Goal: Task Accomplishment & Management: Manage account settings

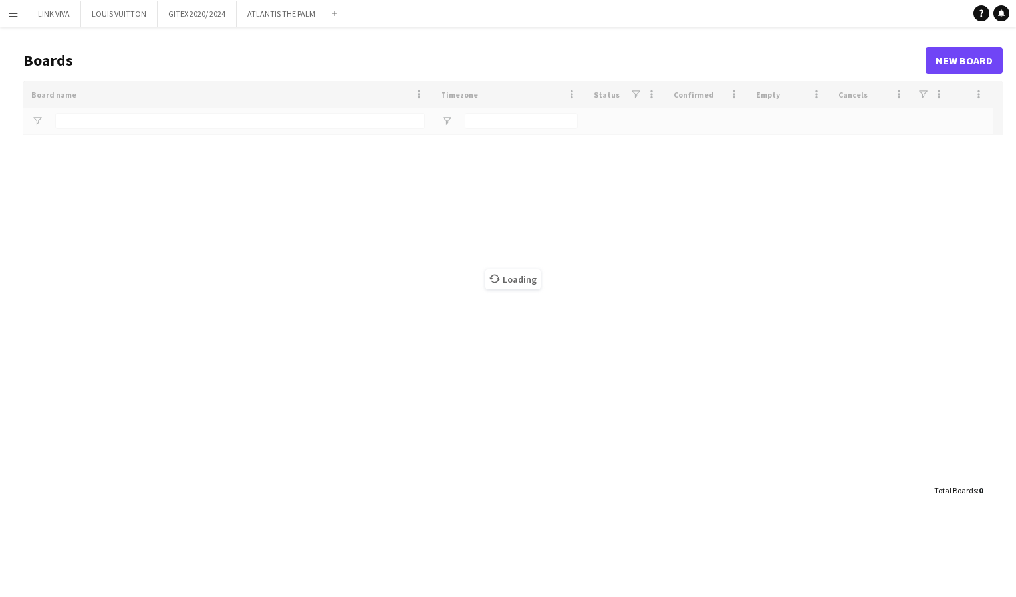
type input "*****"
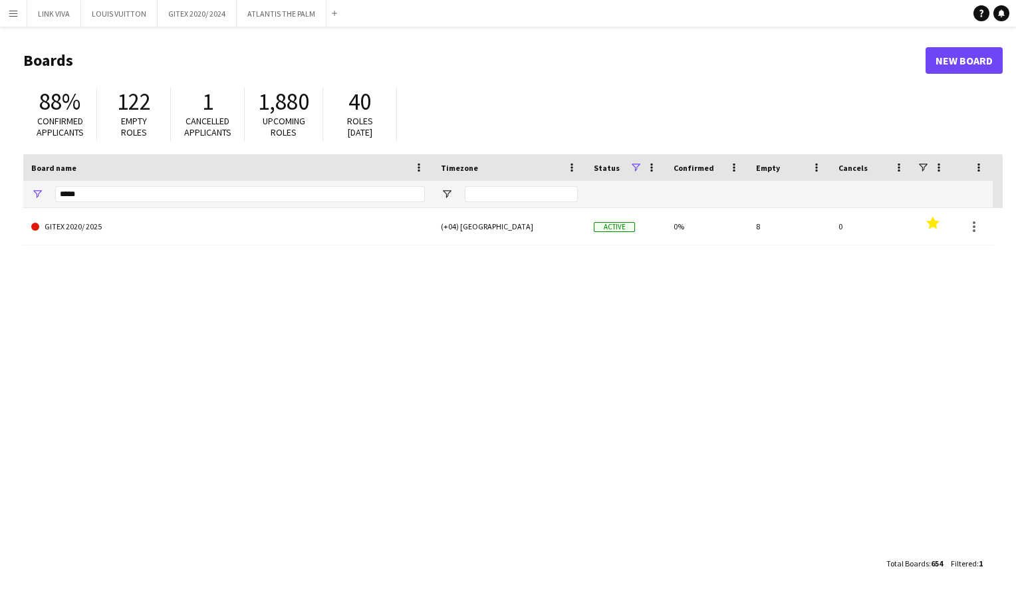
click at [13, 20] on button "Menu" at bounding box center [13, 13] width 27 height 27
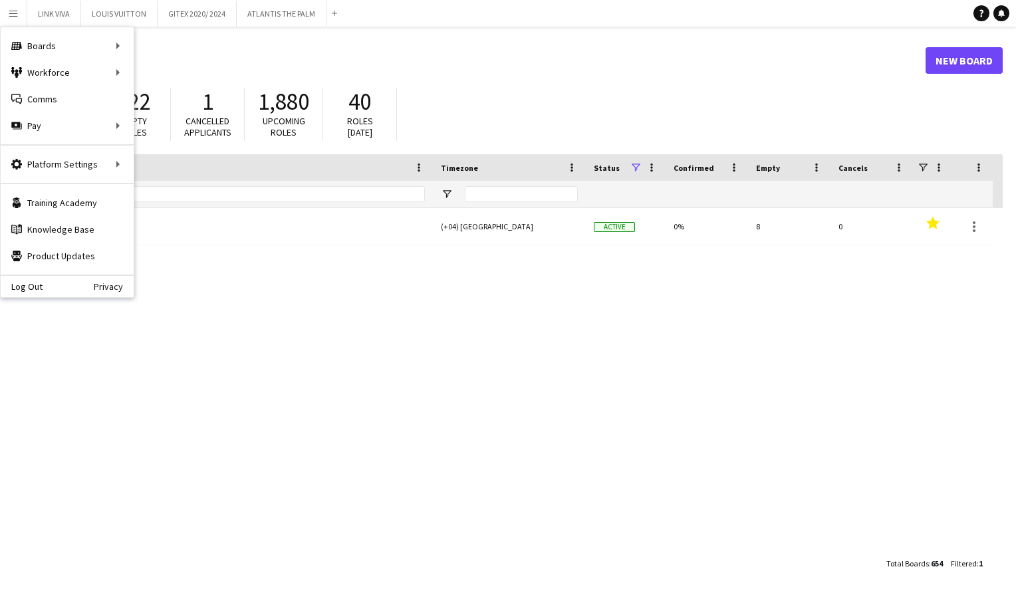
click at [321, 56] on h1 "Boards" at bounding box center [474, 61] width 903 height 20
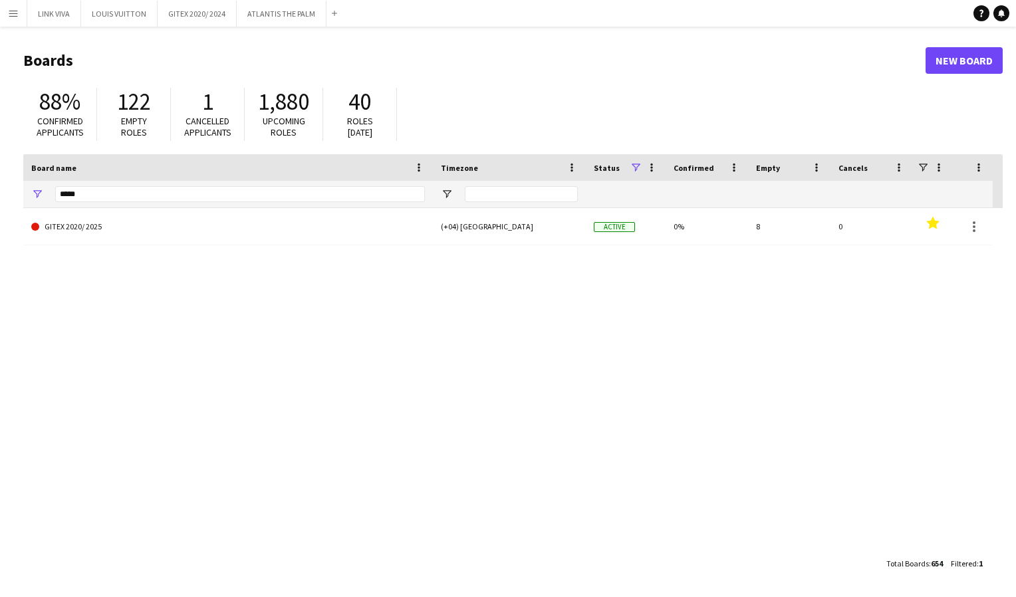
click at [20, 17] on button "Menu" at bounding box center [13, 13] width 27 height 27
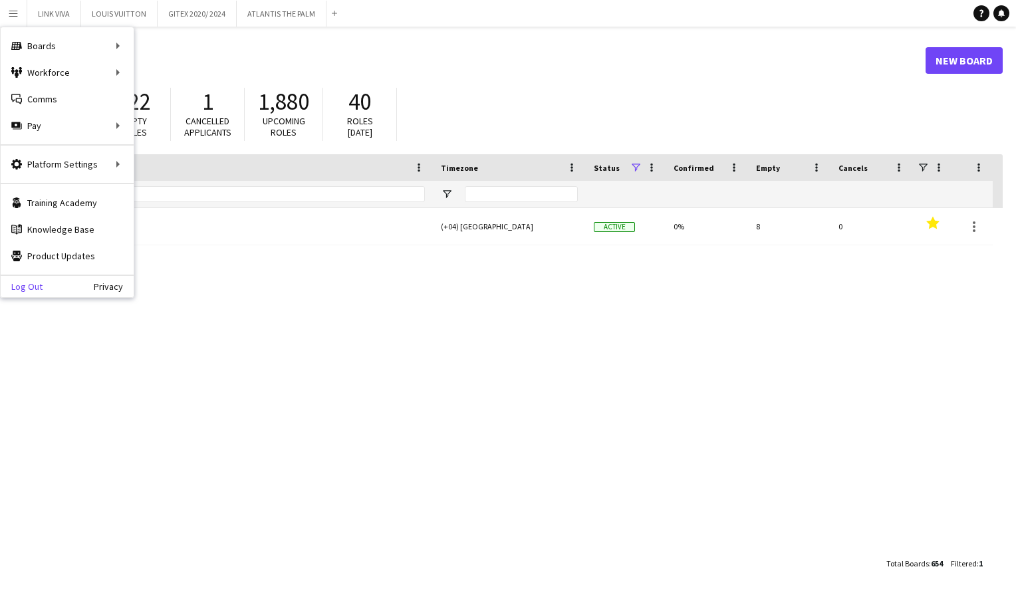
click at [28, 286] on link "Log Out" at bounding box center [22, 286] width 42 height 11
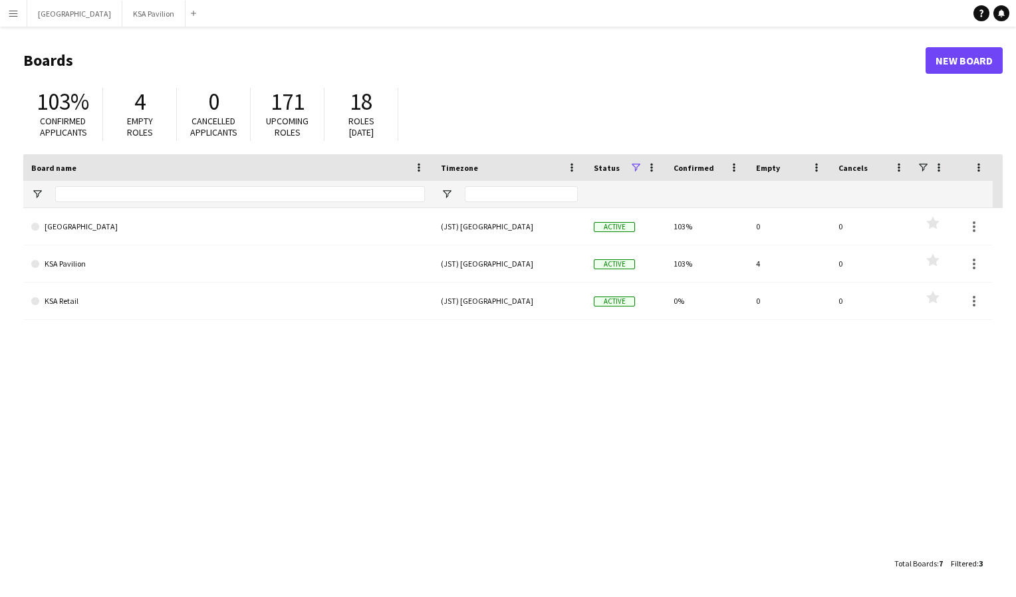
click at [17, 17] on app-icon "Menu" at bounding box center [13, 13] width 11 height 11
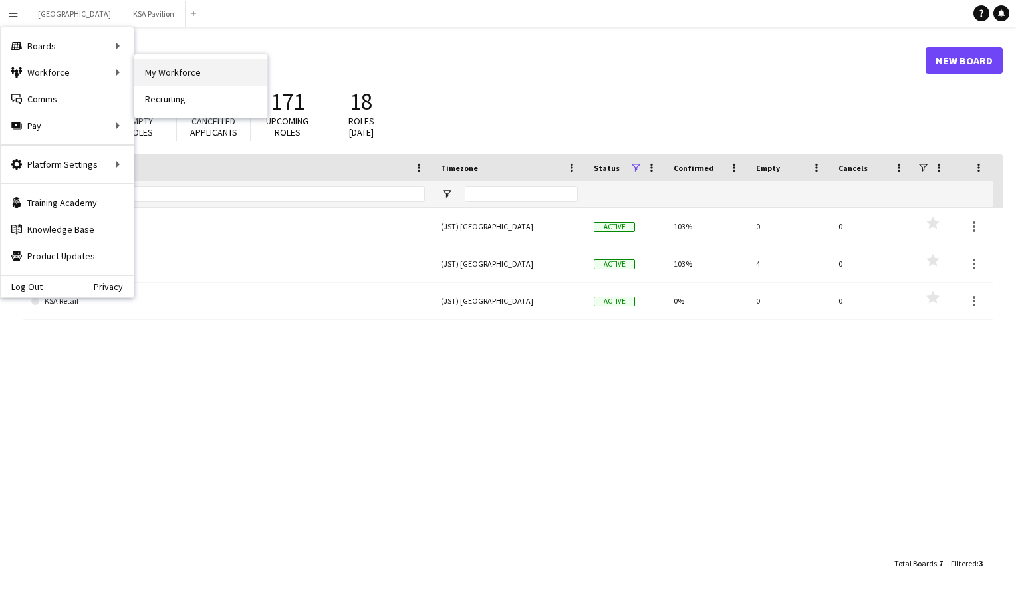
click at [165, 80] on link "My Workforce" at bounding box center [200, 72] width 133 height 27
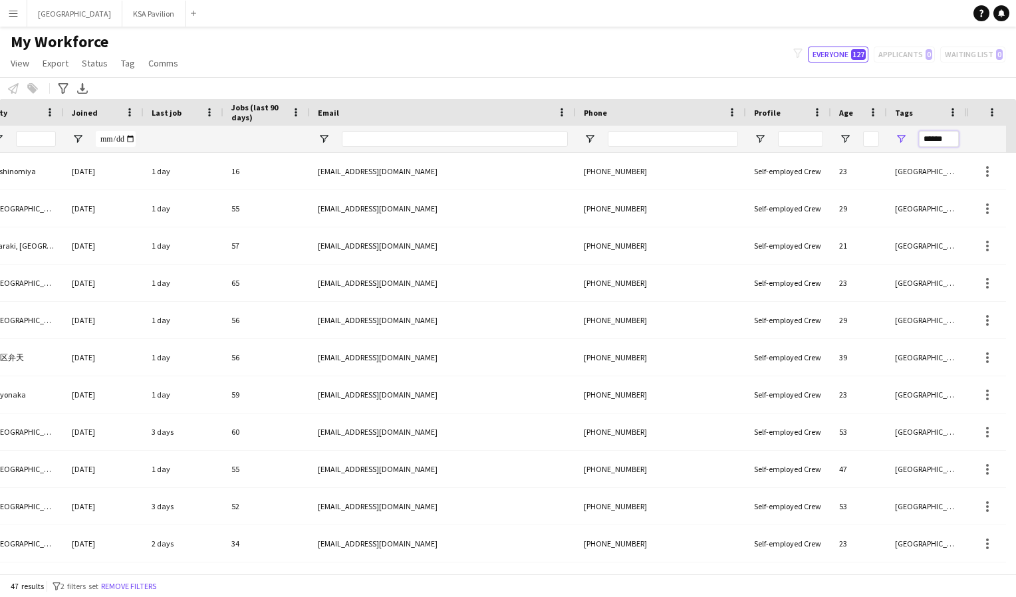
drag, startPoint x: 946, startPoint y: 140, endPoint x: 897, endPoint y: 143, distance: 49.3
click at [897, 143] on div "******" at bounding box center [927, 139] width 80 height 27
click at [936, 142] on input "***" at bounding box center [939, 139] width 40 height 16
type input "***"
click at [902, 138] on span "Open Filter Menu" at bounding box center [901, 139] width 12 height 12
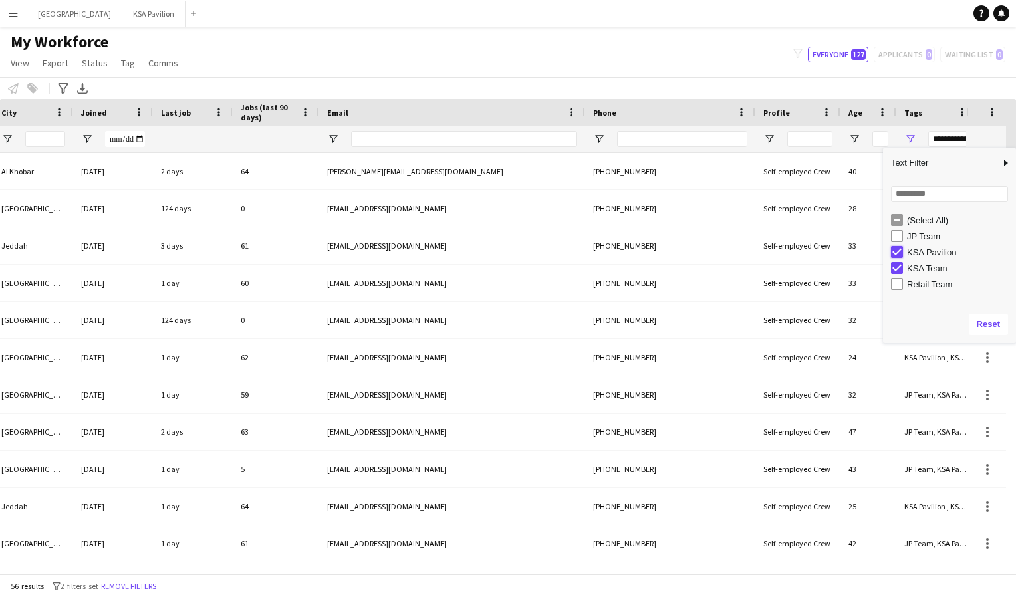
type input "**********"
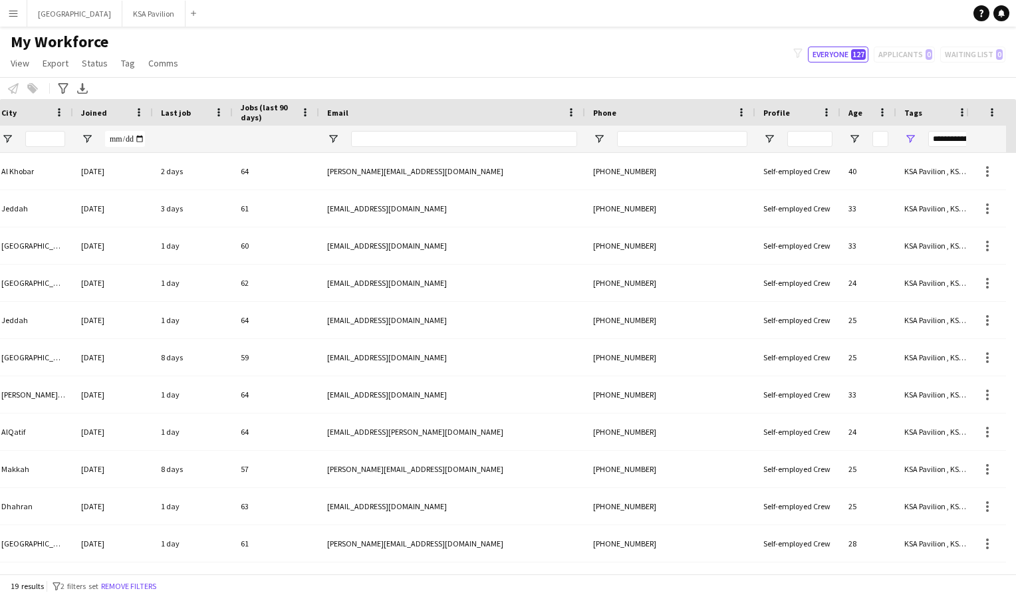
click at [736, 61] on div "My Workforce View Views Default view New view Update view Delete view Edit name…" at bounding box center [508, 54] width 1016 height 45
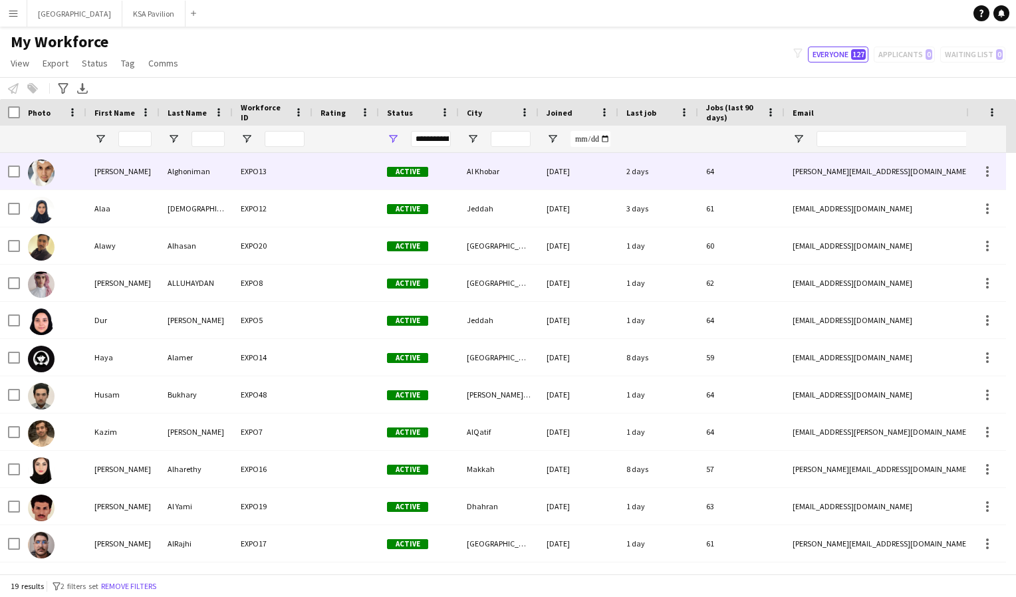
click at [68, 176] on div at bounding box center [53, 171] width 67 height 37
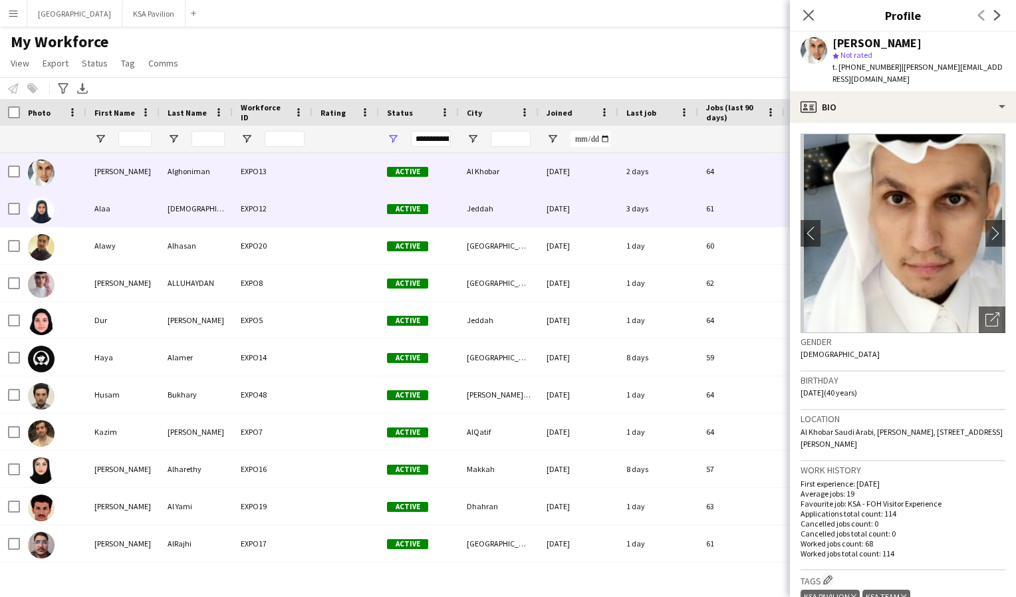
click at [63, 206] on div at bounding box center [53, 208] width 67 height 37
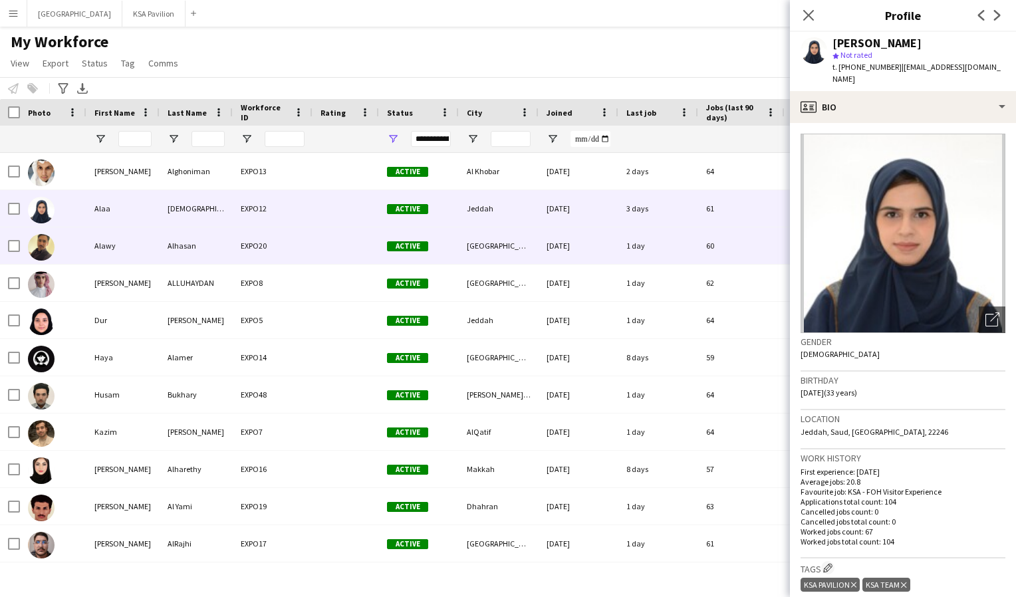
click at [70, 241] on div at bounding box center [53, 245] width 67 height 37
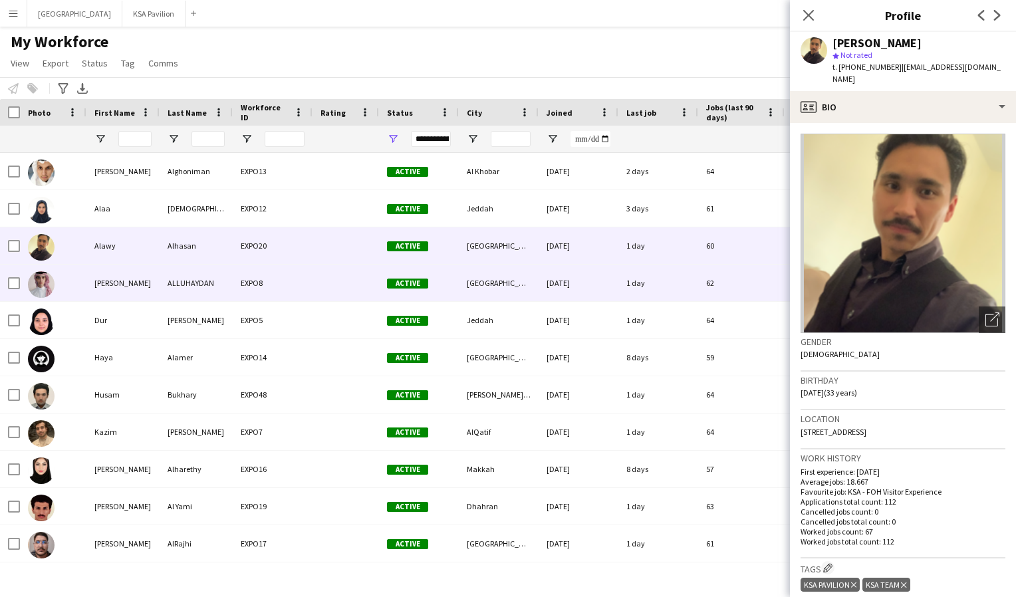
click at [64, 281] on div at bounding box center [53, 283] width 67 height 37
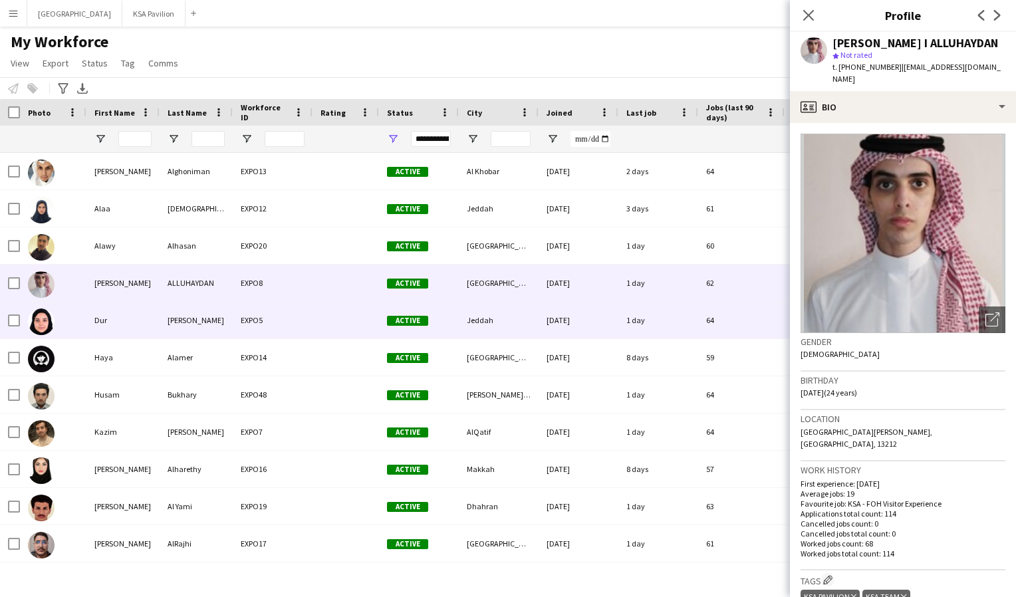
click at [60, 315] on div at bounding box center [53, 320] width 67 height 37
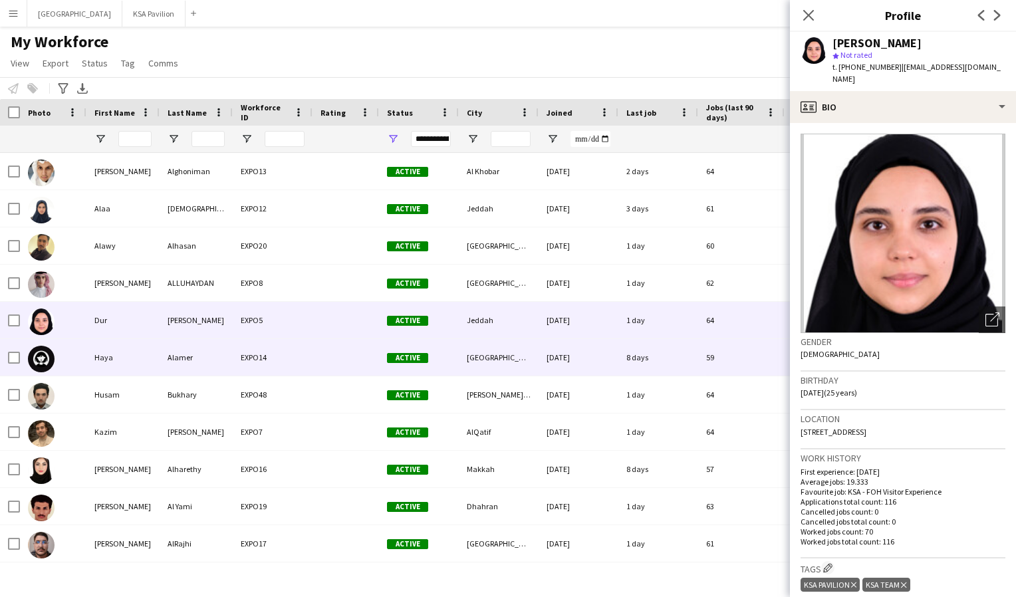
click at [55, 356] on div at bounding box center [53, 357] width 67 height 37
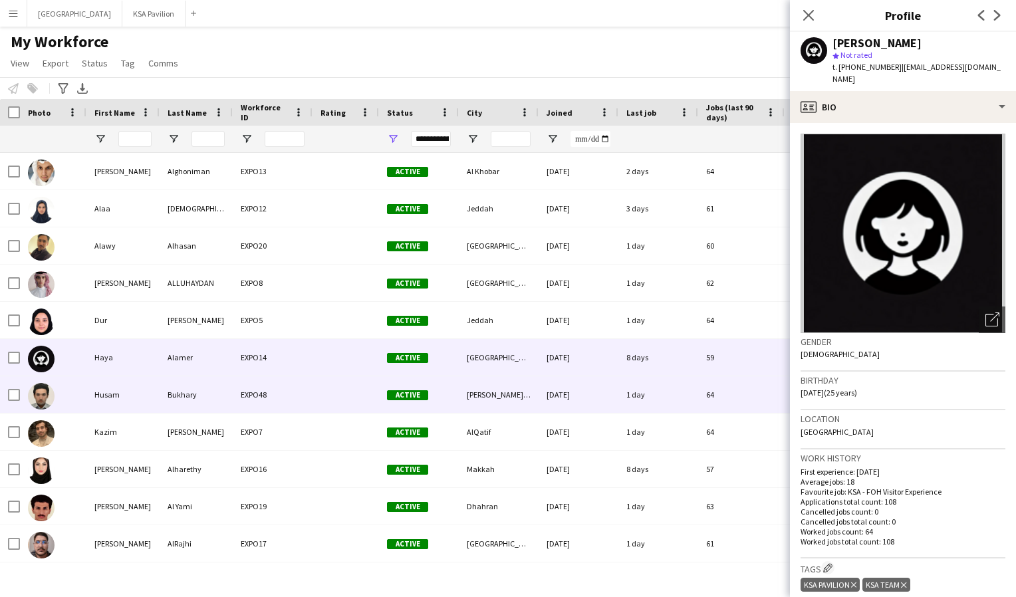
click at [52, 404] on div at bounding box center [41, 395] width 27 height 37
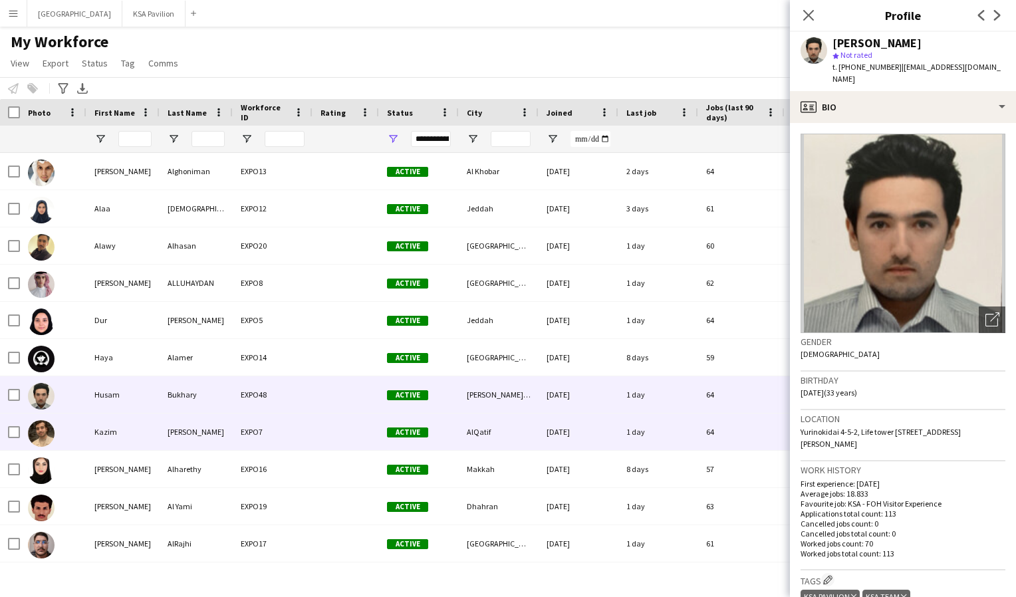
click at [60, 434] on div at bounding box center [53, 432] width 67 height 37
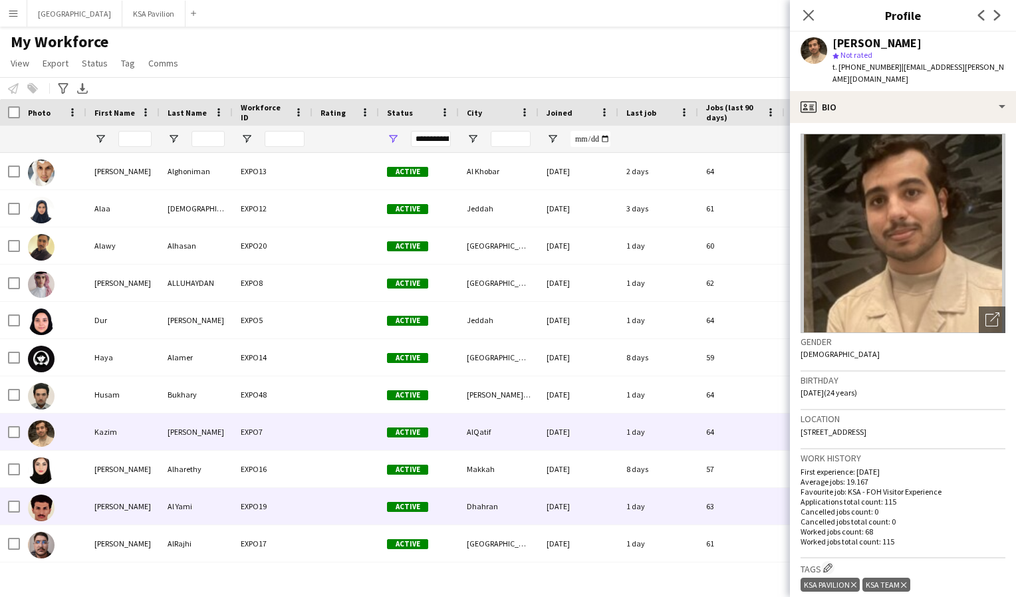
click at [48, 488] on div at bounding box center [53, 506] width 67 height 37
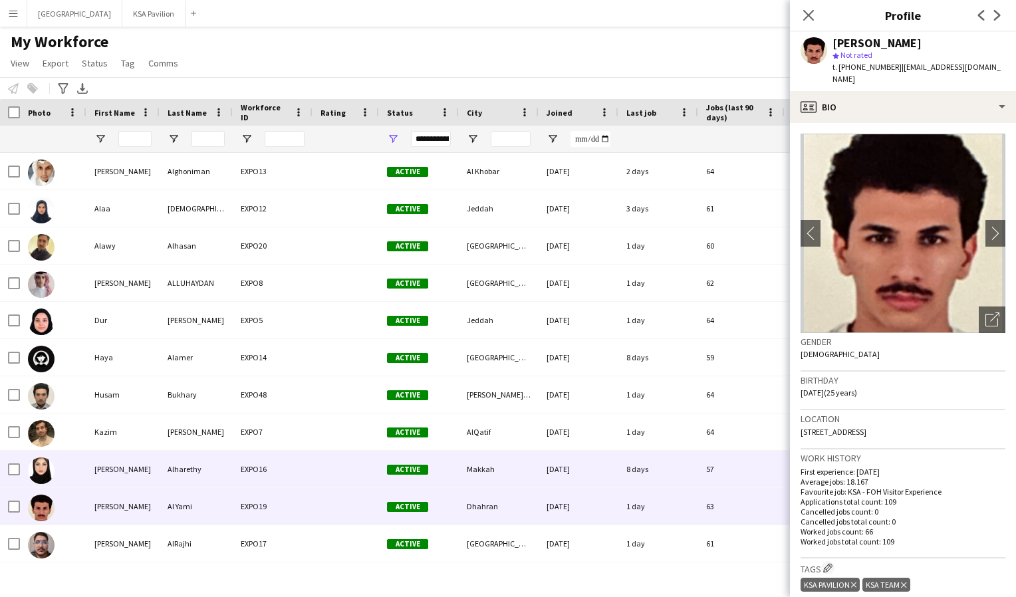
click at [50, 472] on img at bounding box center [41, 471] width 27 height 27
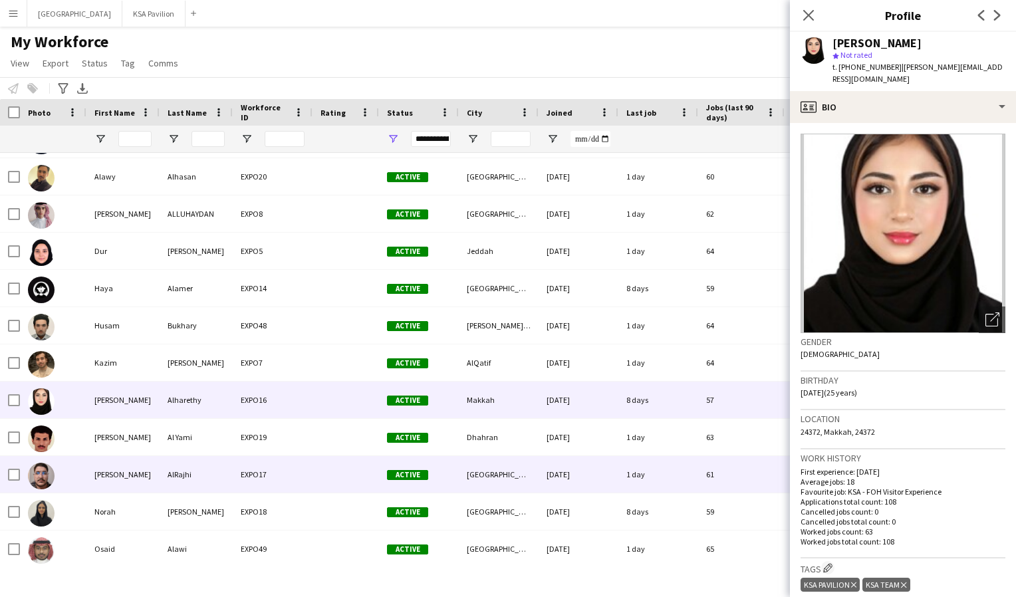
scroll to position [70, 0]
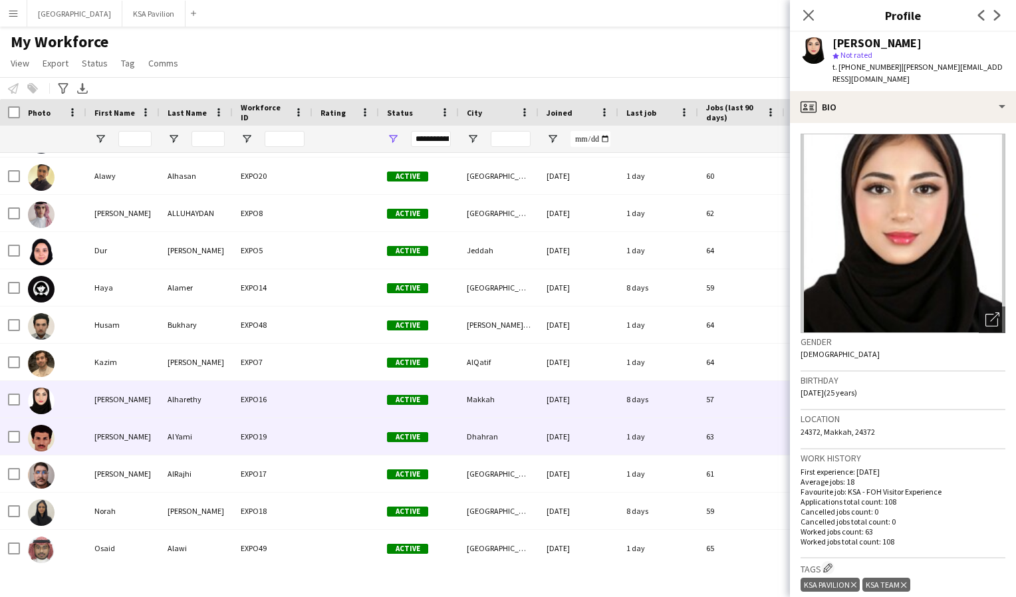
click at [55, 454] on div at bounding box center [53, 436] width 67 height 37
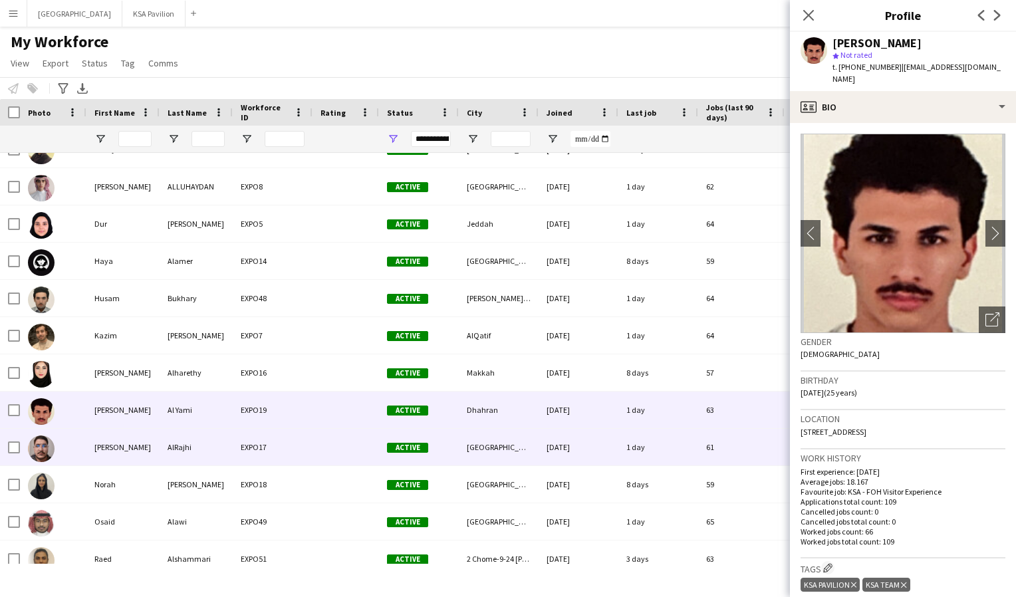
scroll to position [99, 0]
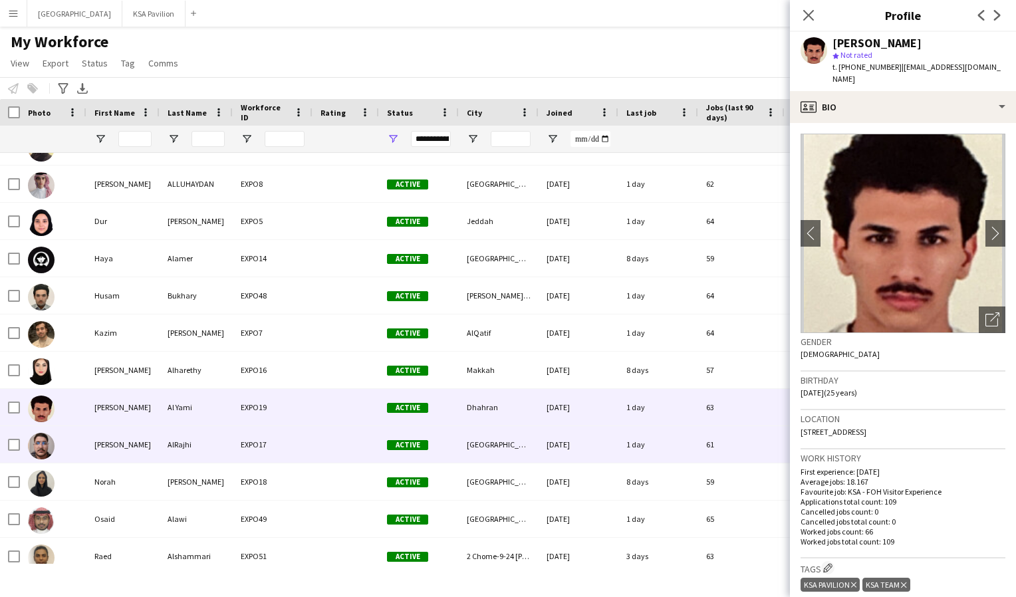
click at [57, 451] on div at bounding box center [53, 444] width 67 height 37
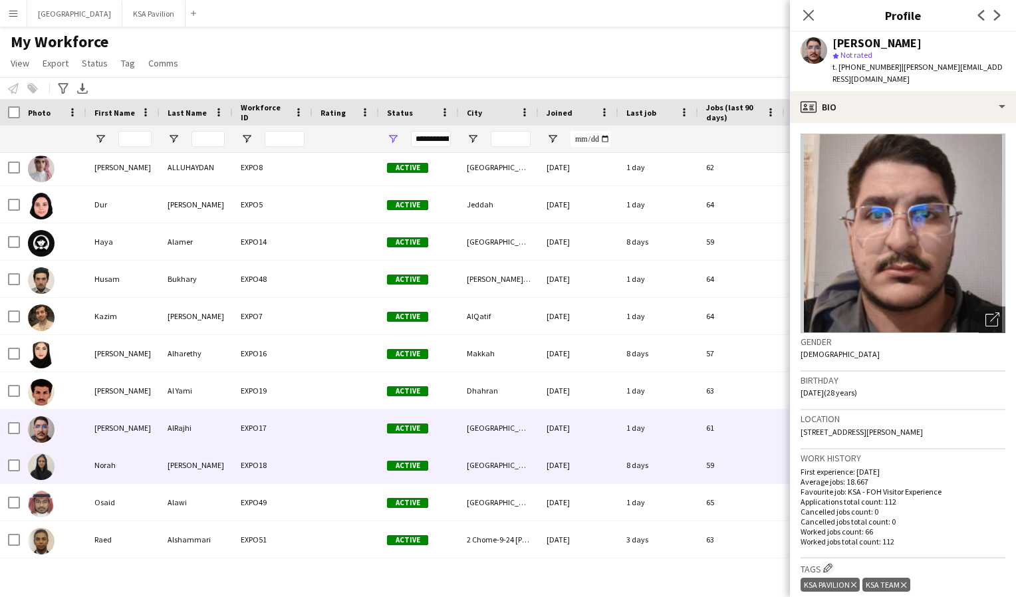
scroll to position [116, 0]
click at [64, 461] on div at bounding box center [53, 464] width 67 height 37
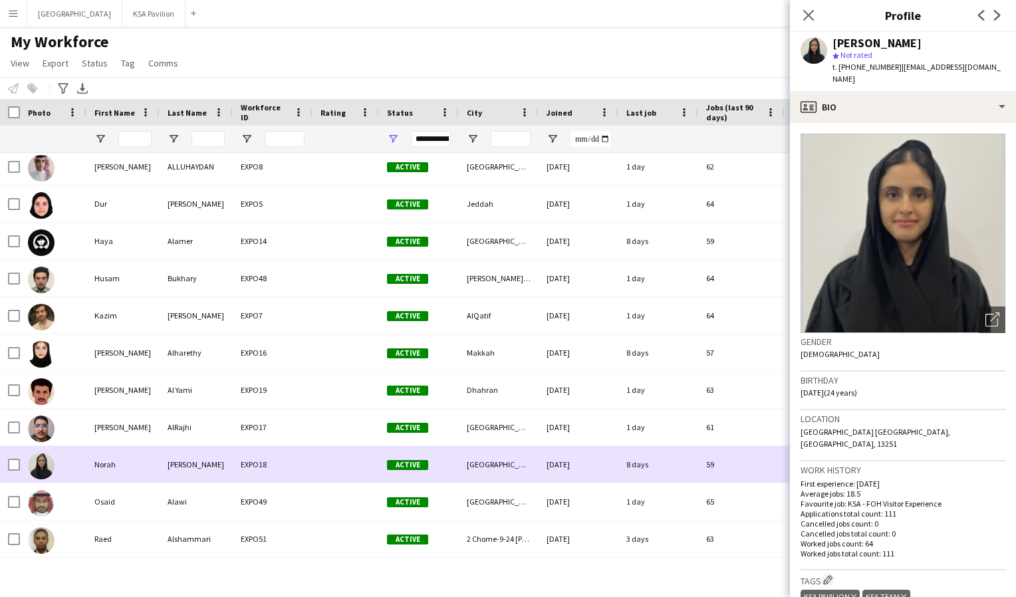
scroll to position [146, 0]
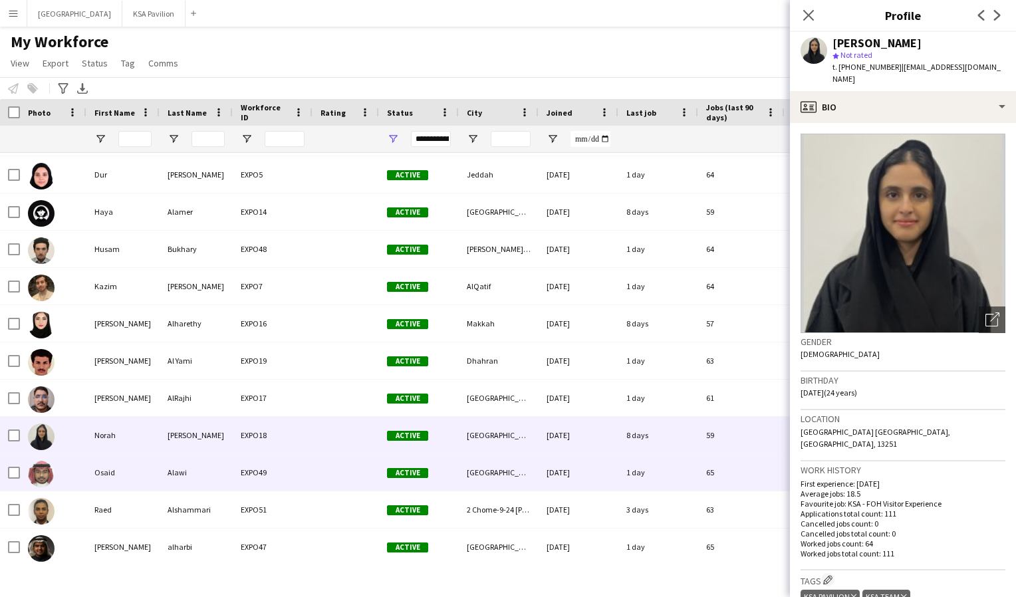
click at [65, 479] on div at bounding box center [53, 472] width 67 height 37
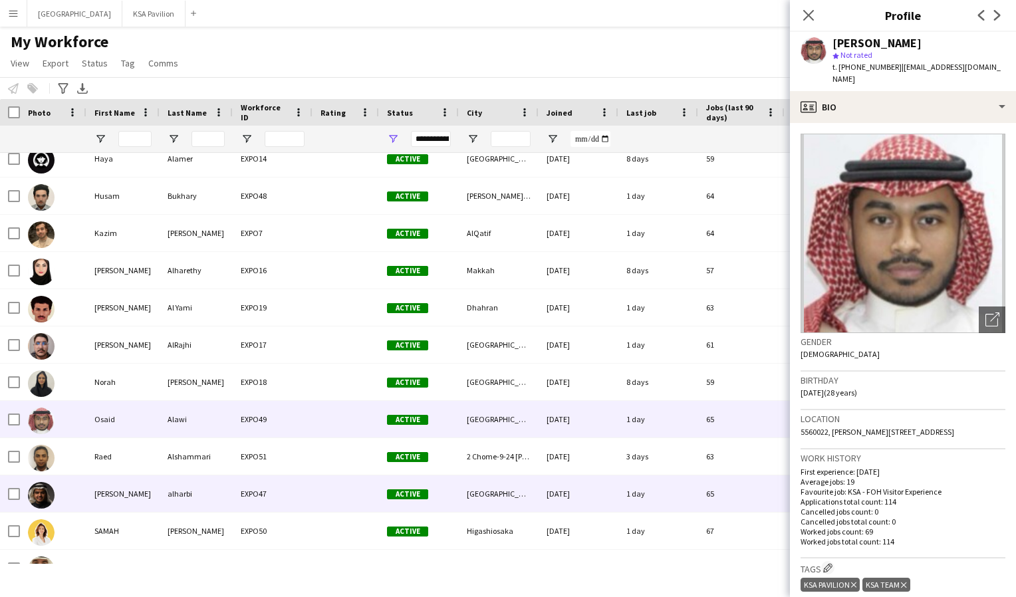
scroll to position [200, 0]
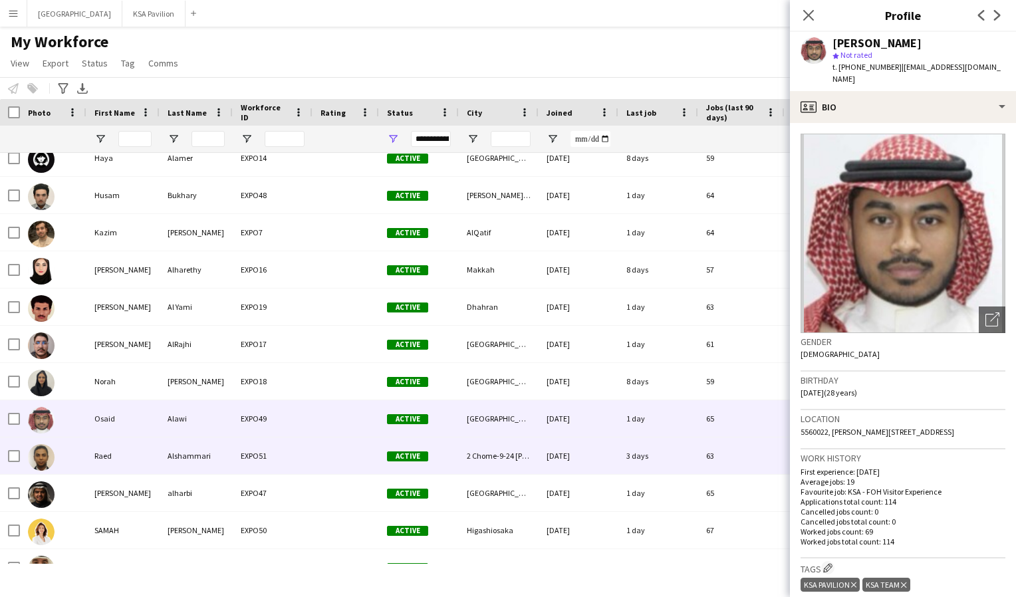
click at [69, 463] on div at bounding box center [53, 456] width 67 height 37
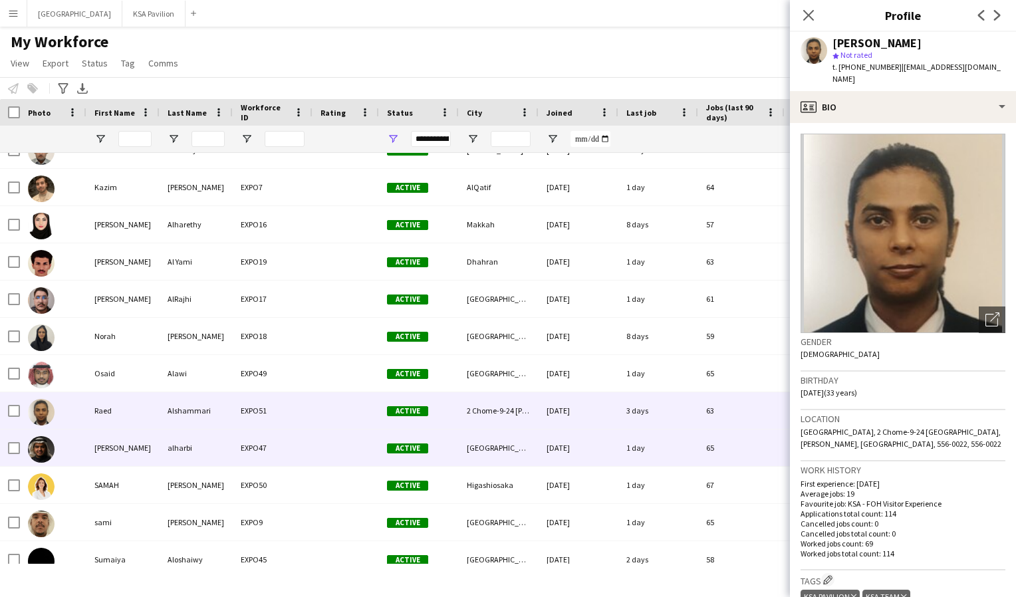
scroll to position [247, 0]
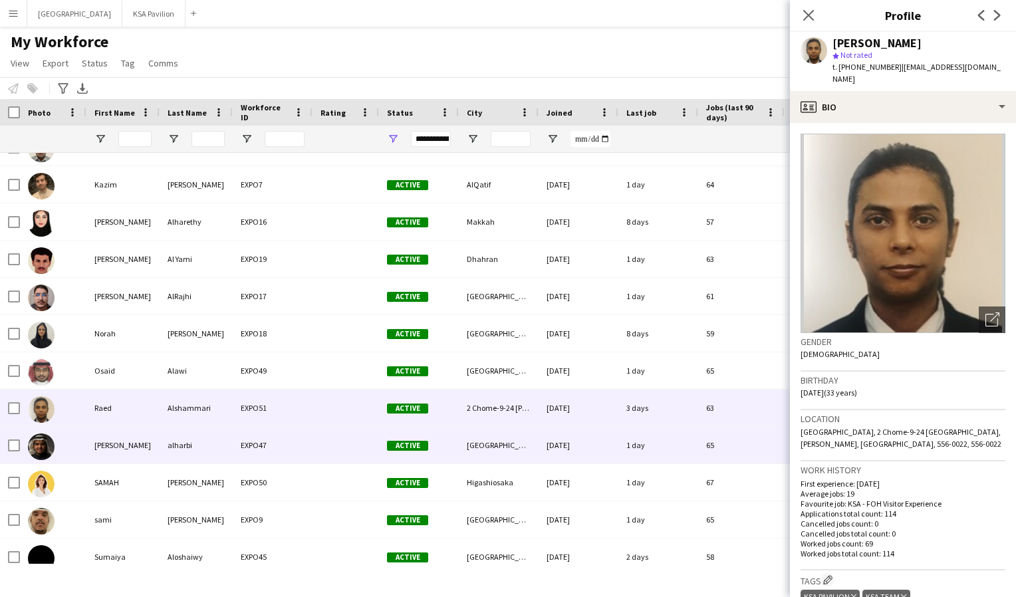
click at [72, 462] on div at bounding box center [53, 445] width 67 height 37
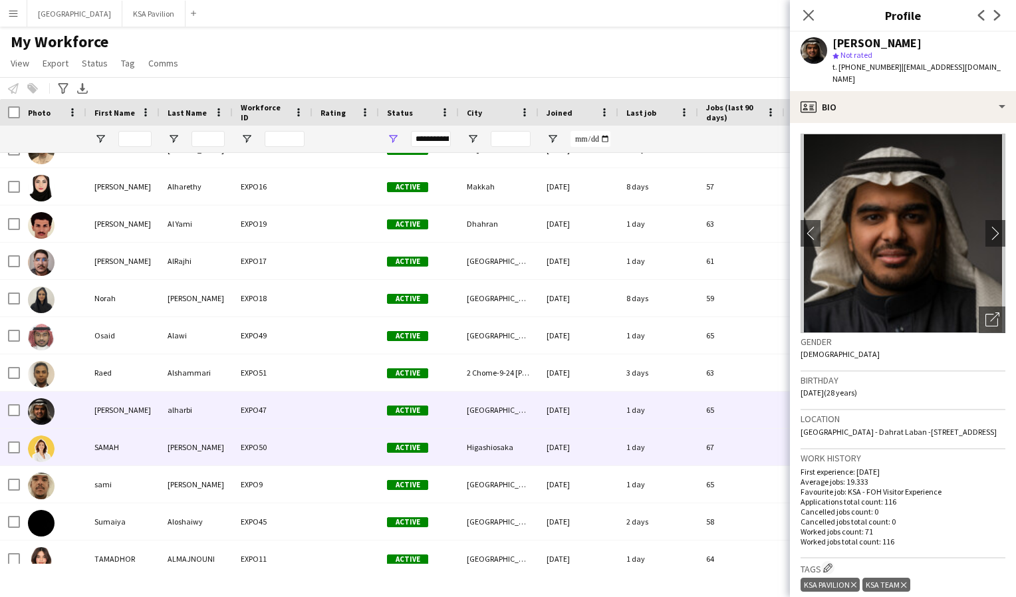
scroll to position [283, 0]
click at [72, 456] on div at bounding box center [53, 446] width 67 height 37
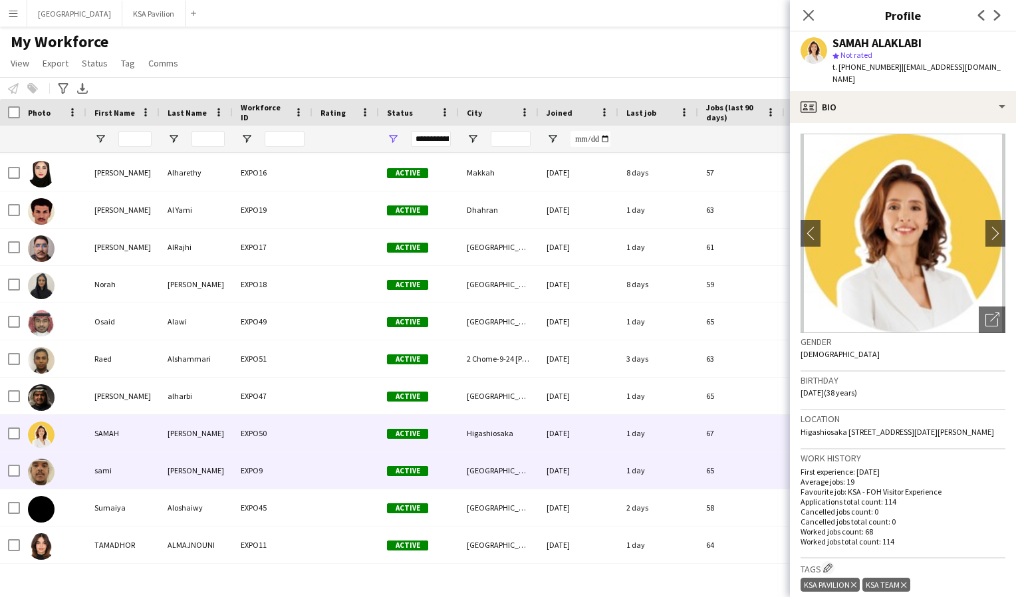
click at [76, 470] on div at bounding box center [53, 470] width 67 height 37
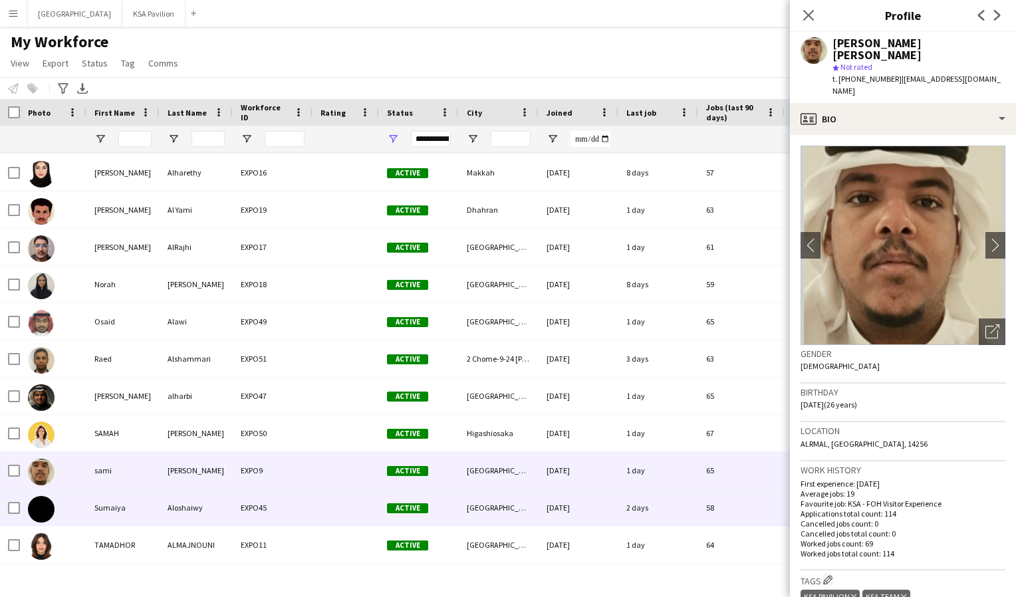
click at [76, 511] on div at bounding box center [53, 508] width 67 height 37
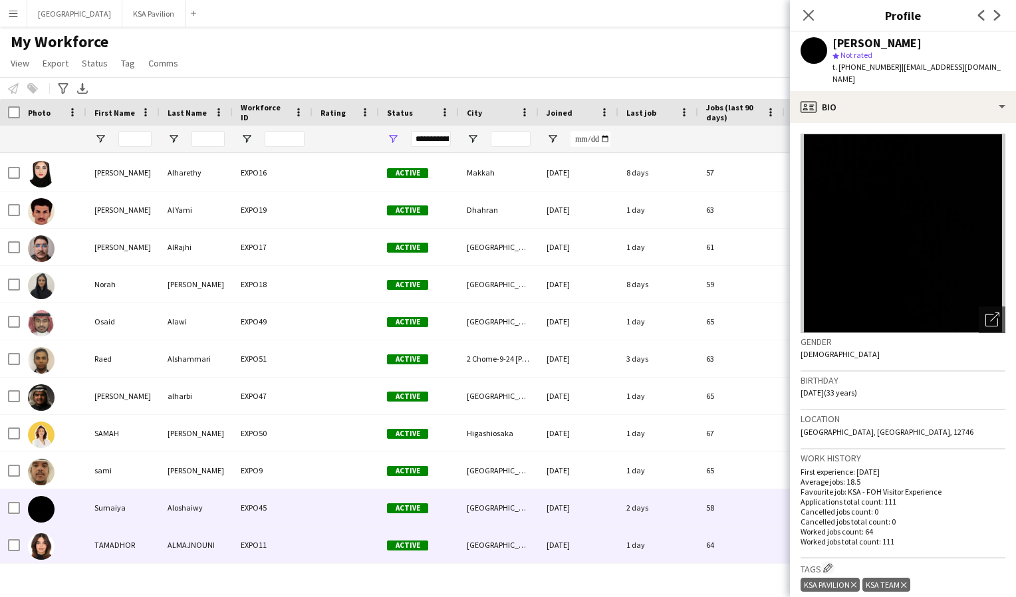
click at [78, 544] on div at bounding box center [53, 545] width 67 height 37
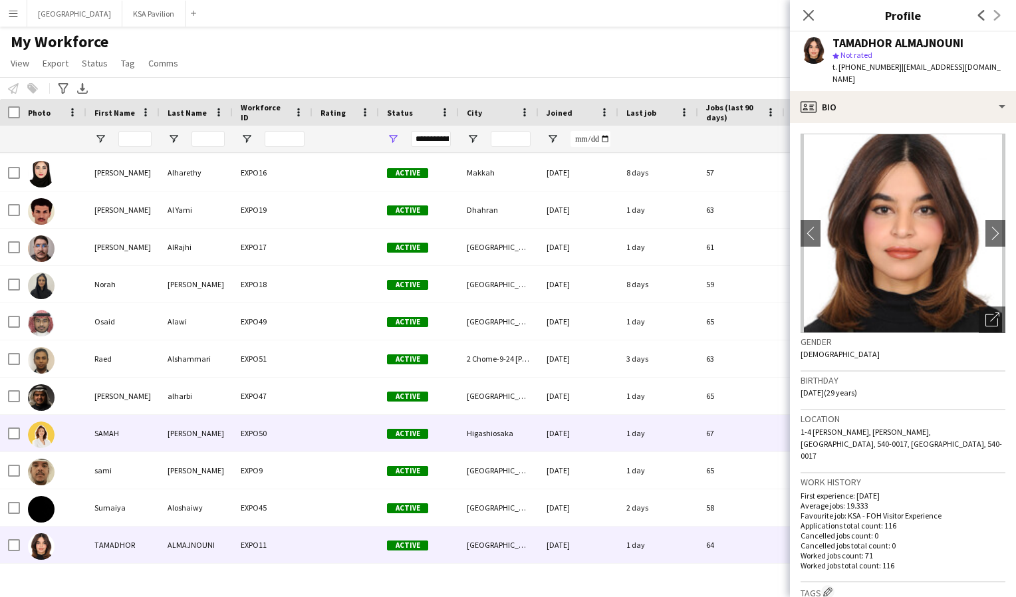
click at [100, 439] on div "SAMAH" at bounding box center [122, 433] width 73 height 37
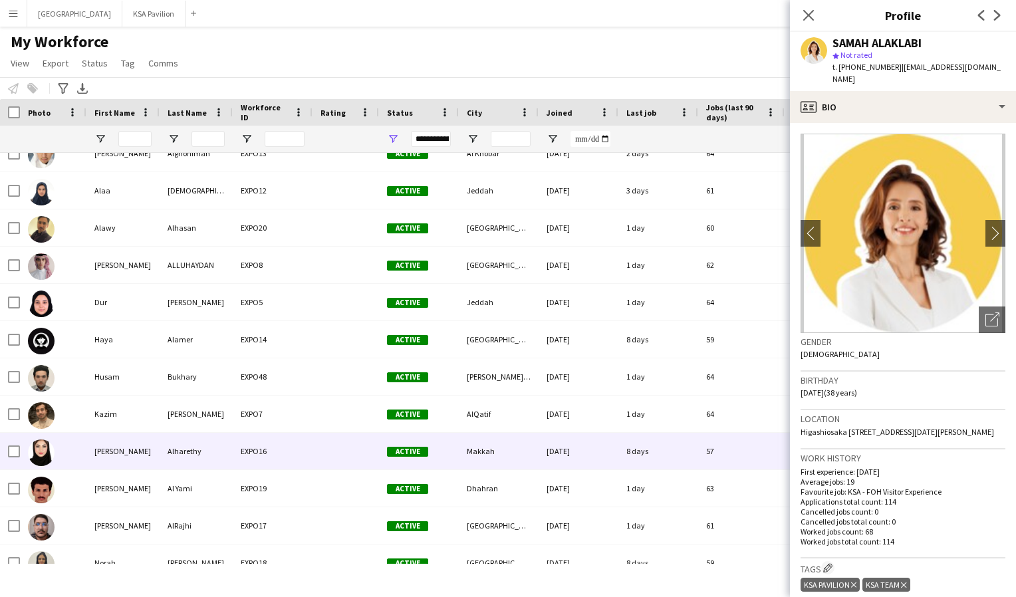
scroll to position [0, 0]
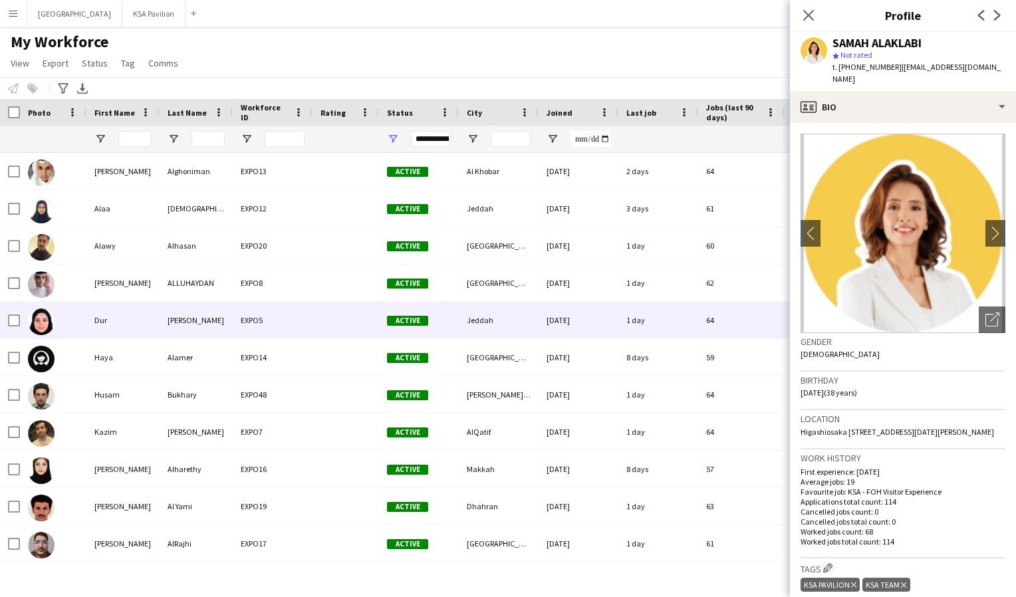
click at [104, 329] on div "Dur" at bounding box center [122, 320] width 73 height 37
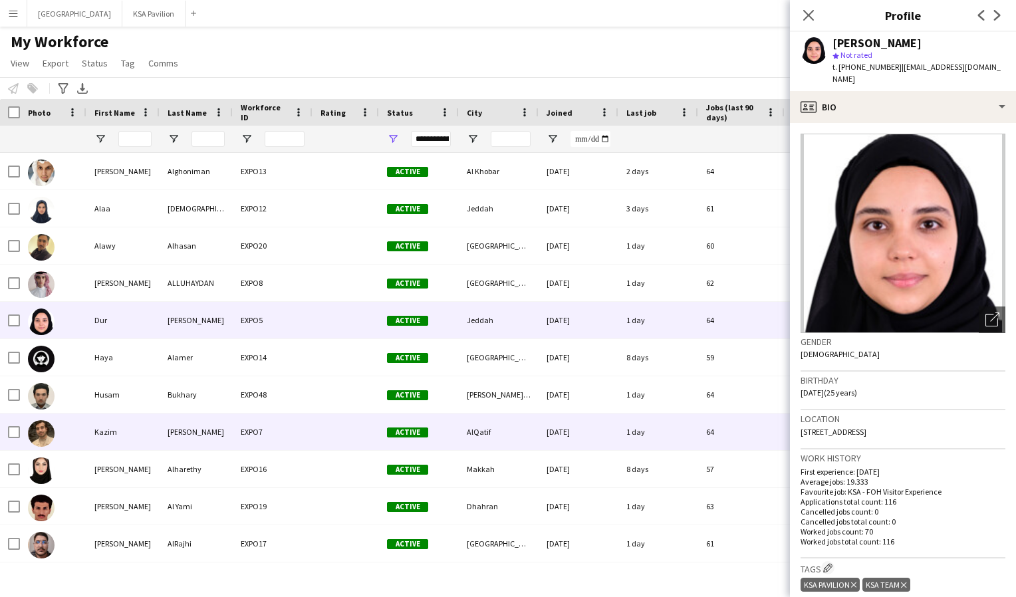
scroll to position [108, 0]
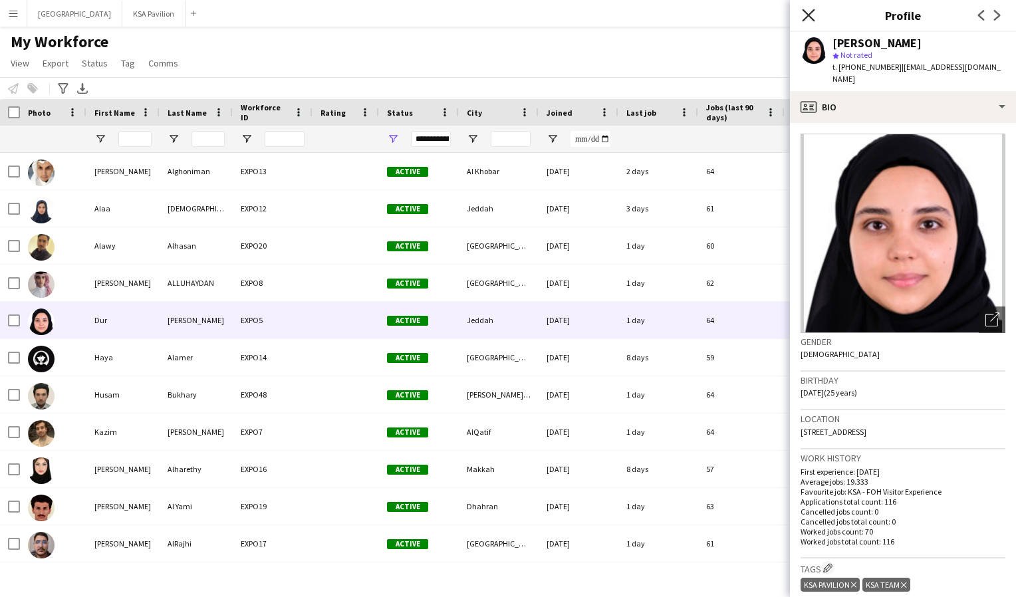
click at [805, 16] on icon "Close pop-in" at bounding box center [808, 15] width 13 height 13
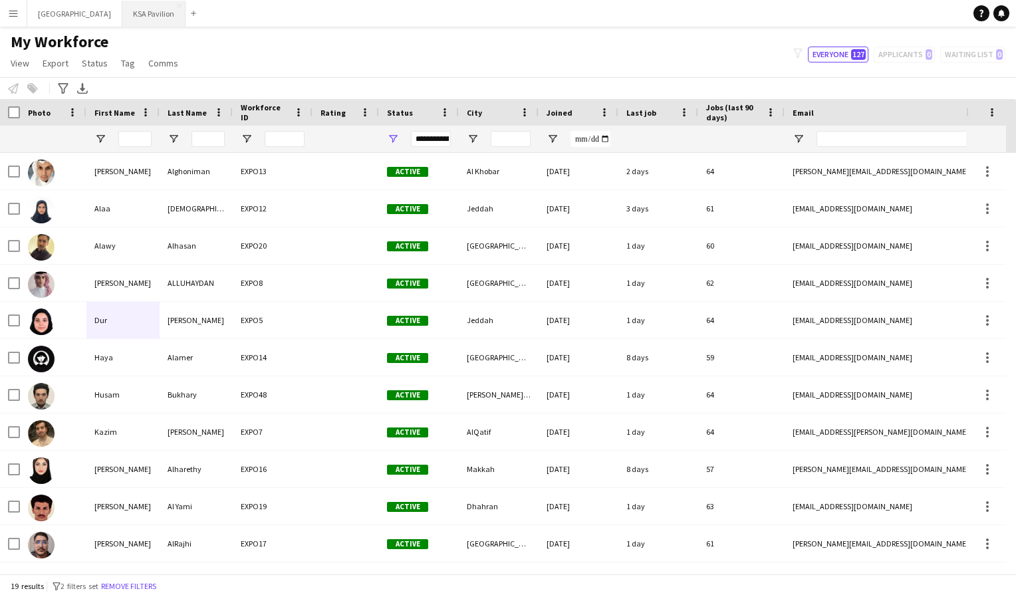
click at [132, 16] on button "KSA Pavilion Close" at bounding box center [153, 14] width 63 height 26
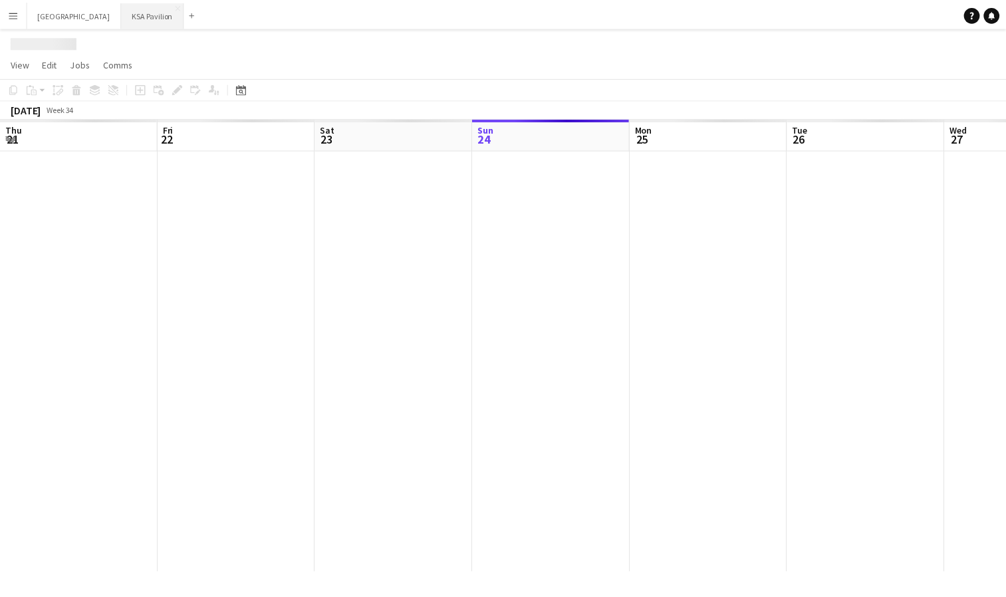
scroll to position [0, 318]
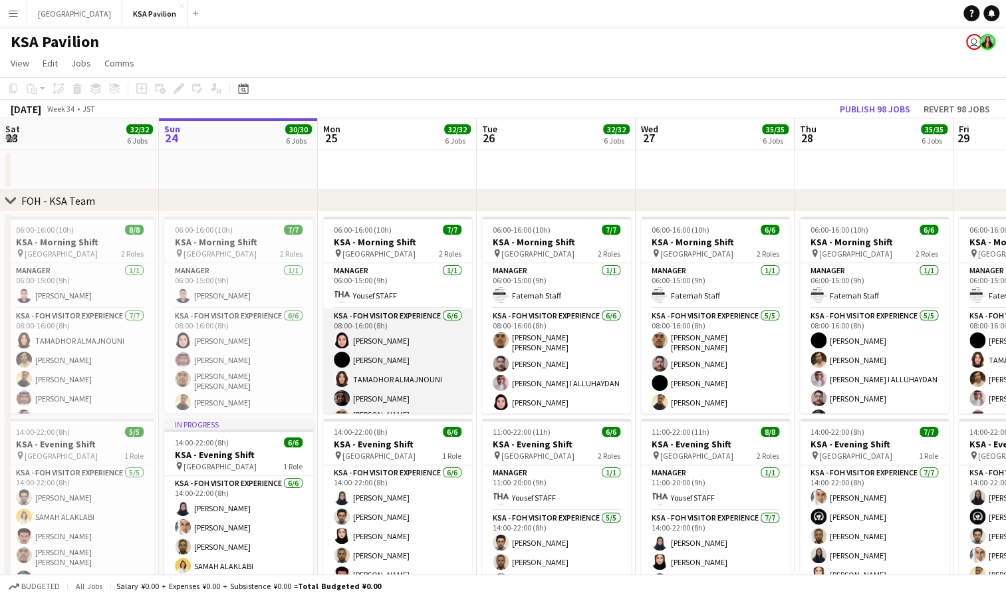
click at [382, 350] on app-card-role "KSA - FOH Visitor Experience [DATE] 08:00-16:00 (8h) Dur [PERSON_NAME] Aloshaiw…" at bounding box center [397, 382] width 149 height 146
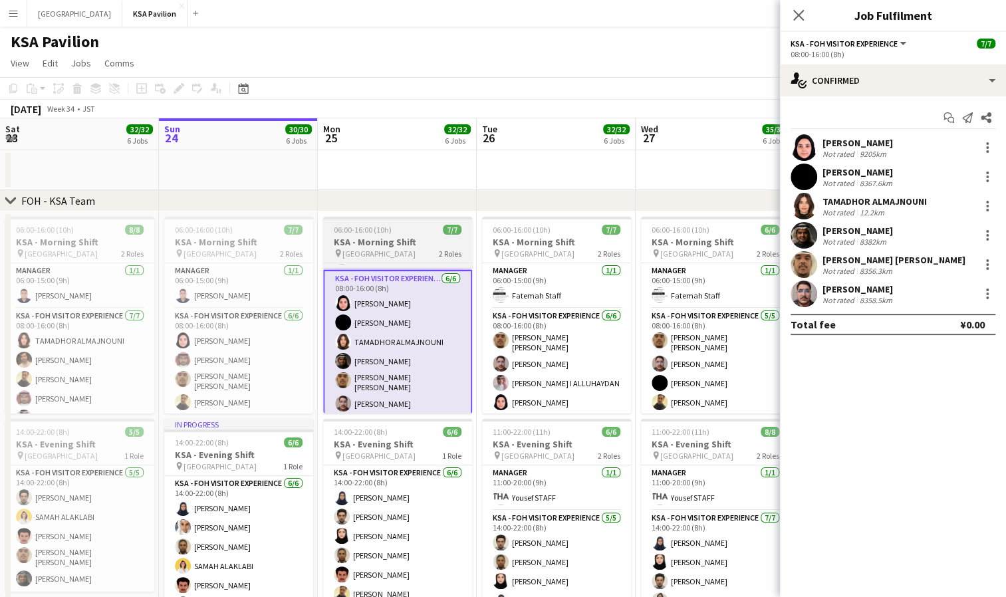
scroll to position [39, 0]
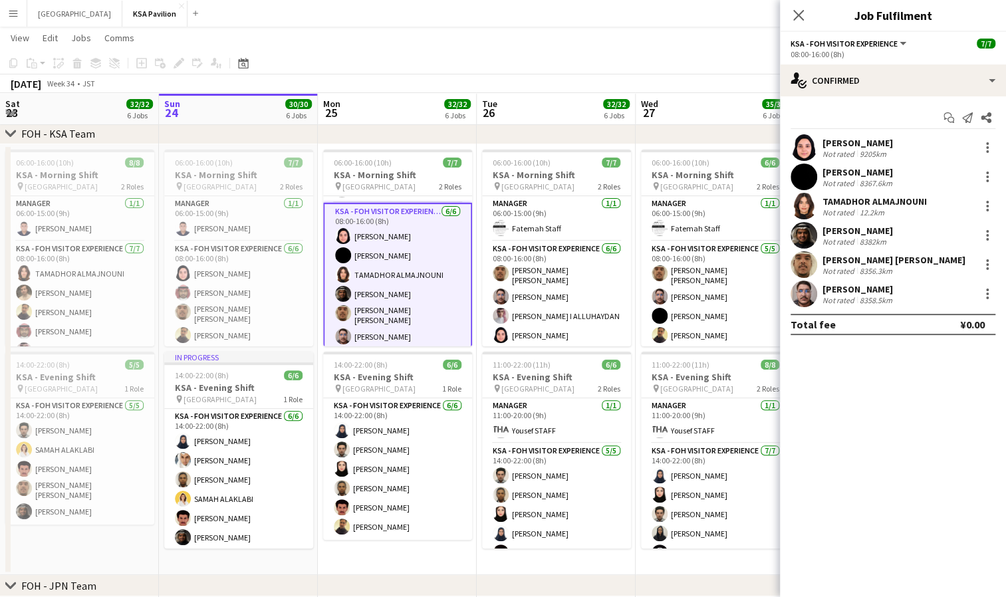
click at [404, 436] on app-card-role "KSA - FOH Visitor Experience [DATE] 14:00-22:00 (8h) [PERSON_NAME] [PERSON_NAME…" at bounding box center [397, 469] width 149 height 142
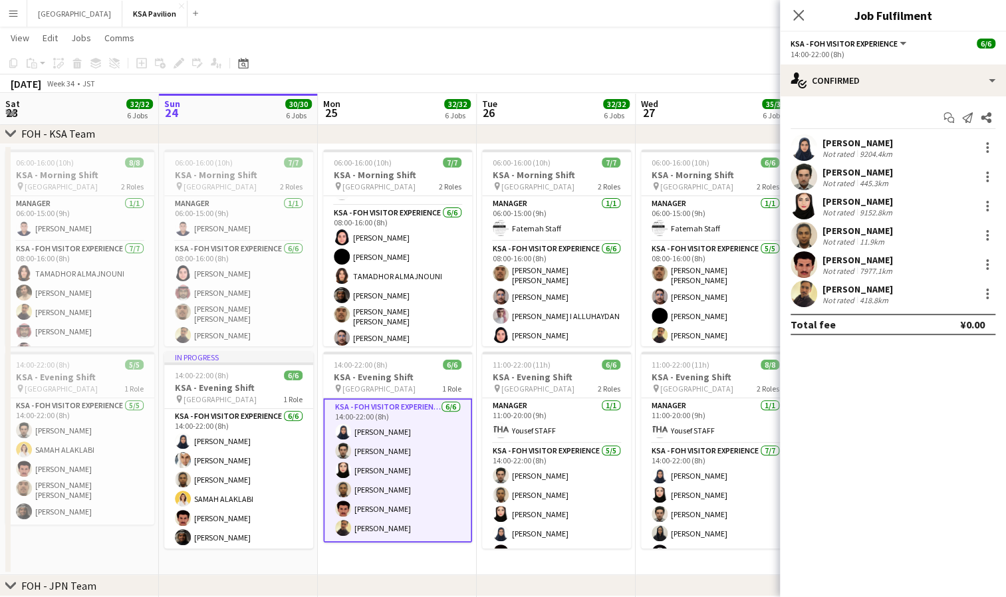
click at [854, 153] on div "Not rated" at bounding box center [840, 154] width 35 height 10
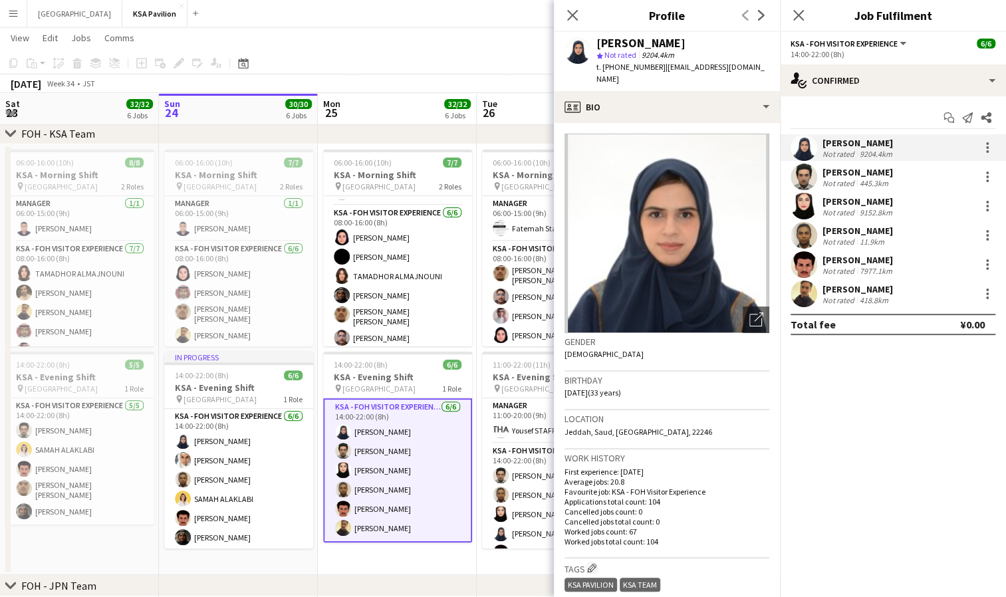
click at [851, 184] on div "Not rated" at bounding box center [840, 183] width 35 height 10
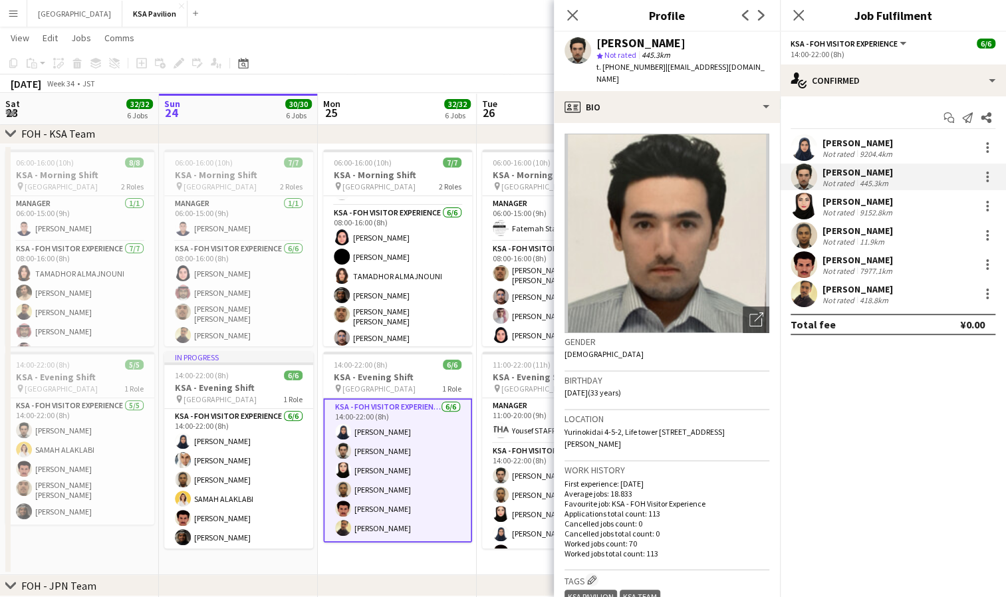
click at [850, 213] on div "Not rated" at bounding box center [840, 213] width 35 height 10
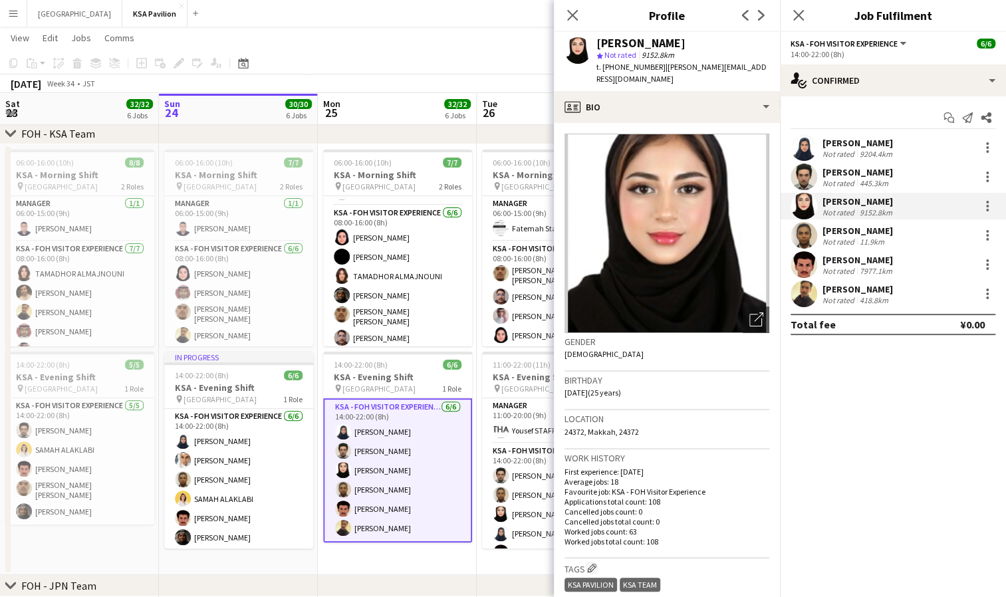
click at [849, 234] on div "[PERSON_NAME]" at bounding box center [858, 231] width 70 height 12
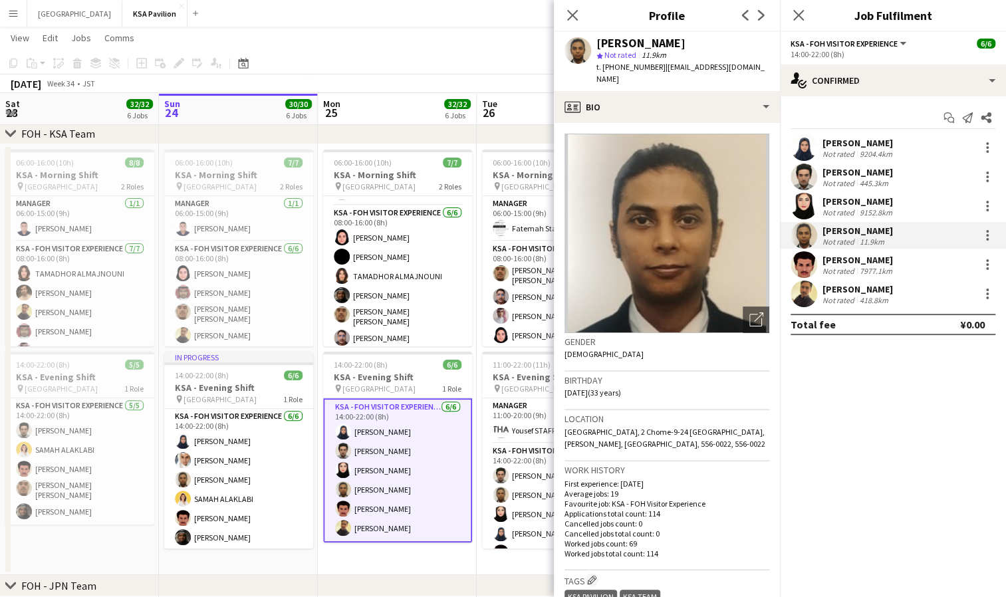
click at [845, 277] on div "[PERSON_NAME] Not rated 7977.1km" at bounding box center [893, 264] width 226 height 27
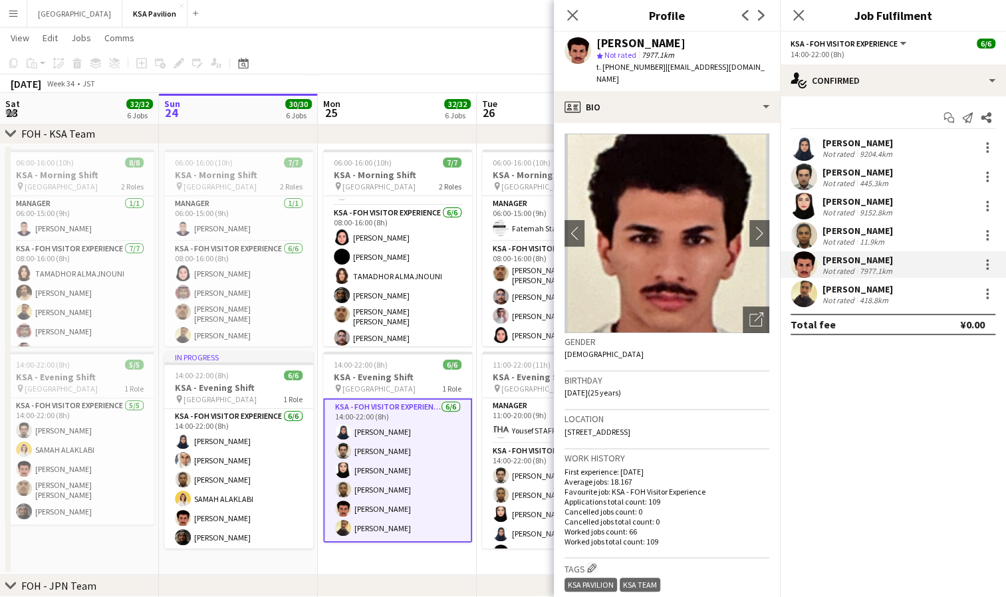
click at [847, 294] on div "[PERSON_NAME]" at bounding box center [858, 289] width 70 height 12
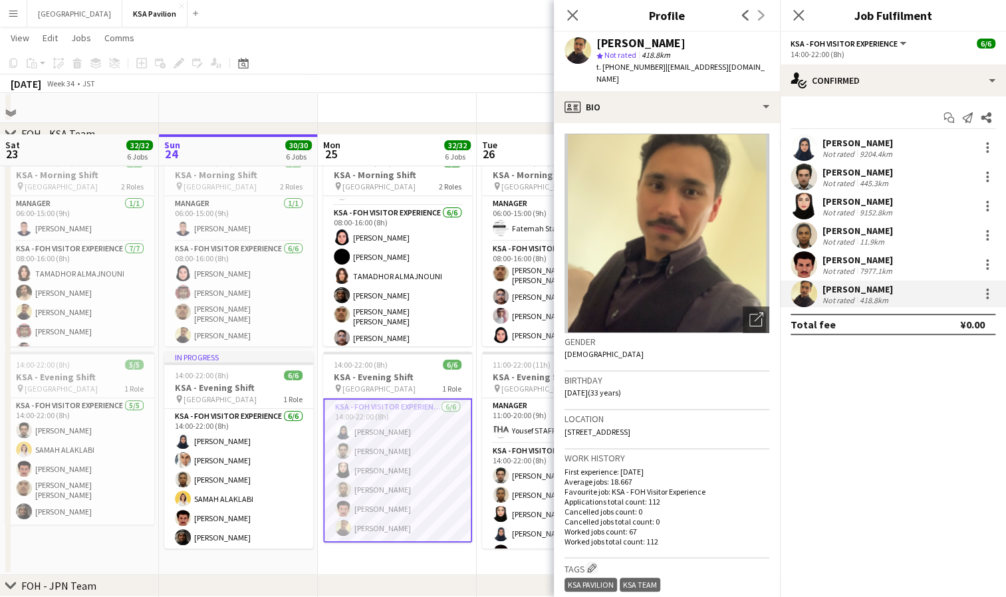
scroll to position [107, 0]
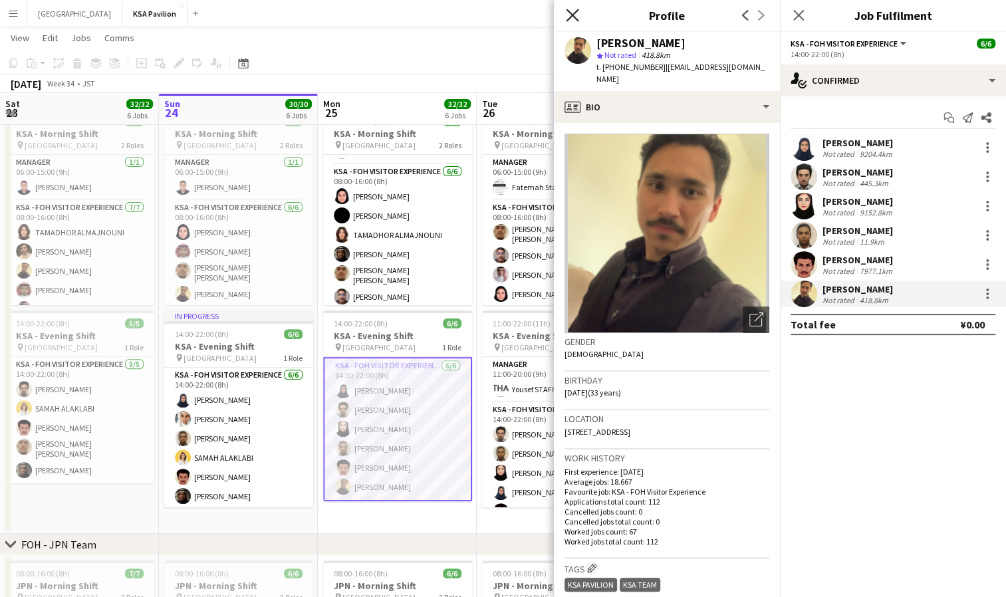
click at [569, 15] on icon "Close pop-in" at bounding box center [572, 15] width 13 height 13
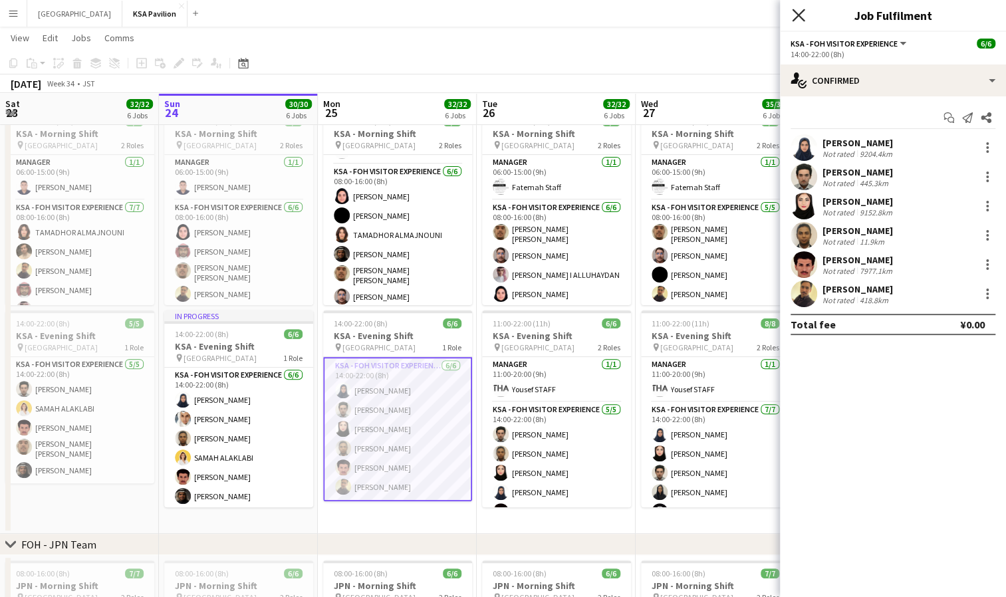
click at [794, 15] on icon "Close pop-in" at bounding box center [798, 15] width 13 height 13
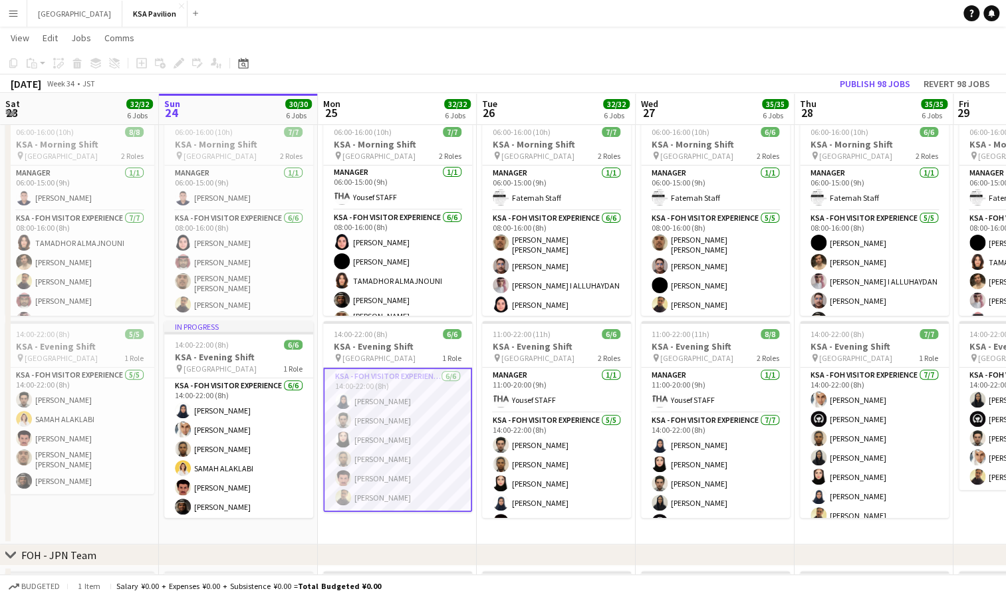
scroll to position [63, 0]
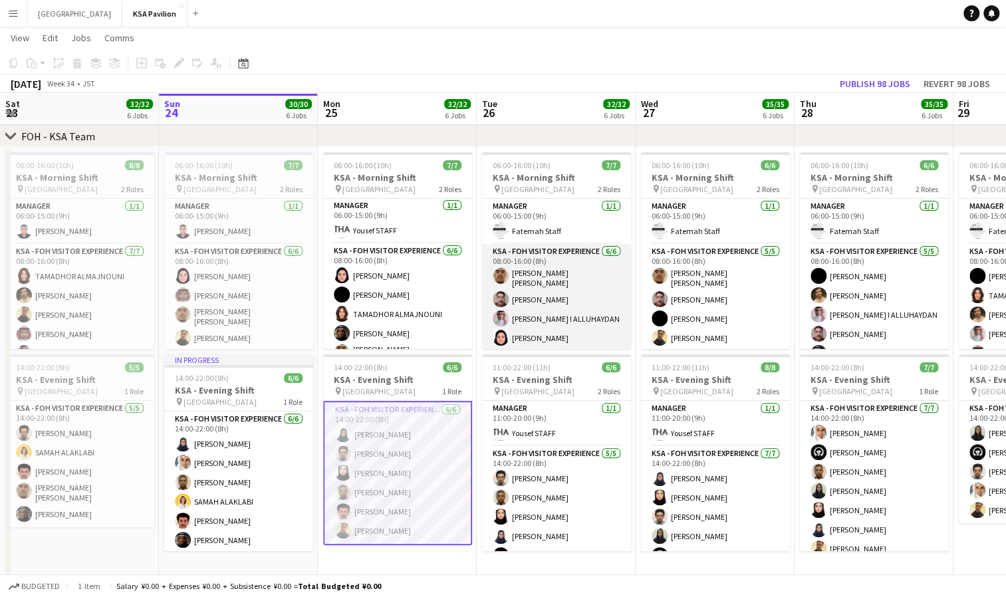
click at [550, 317] on app-card-role "KSA - FOH Visitor Experience [DATE] 08:00-16:00 (8h) [PERSON_NAME] [PERSON_NAME…" at bounding box center [556, 317] width 149 height 146
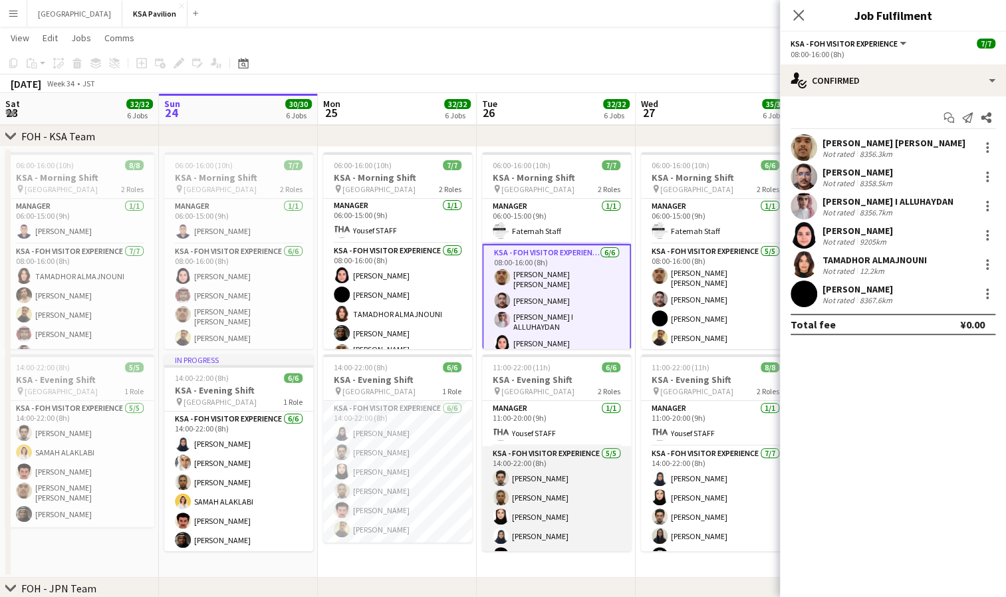
click at [530, 509] on app-card-role "KSA - FOH Visitor Experience [DATE] 14:00-22:00 (8h) [PERSON_NAME] [PERSON_NAME…" at bounding box center [556, 507] width 149 height 122
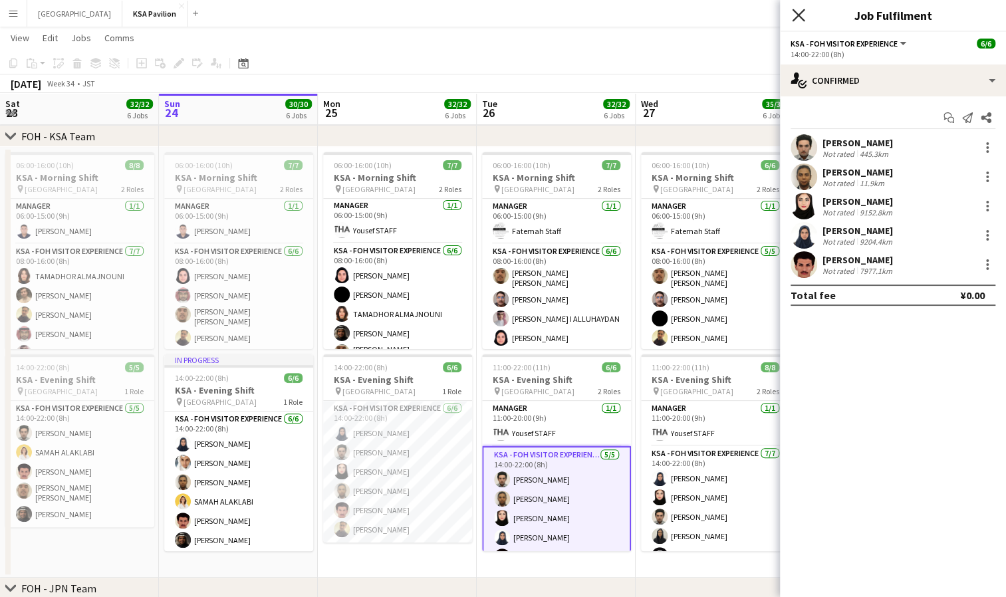
click at [803, 16] on icon "Close pop-in" at bounding box center [798, 15] width 13 height 13
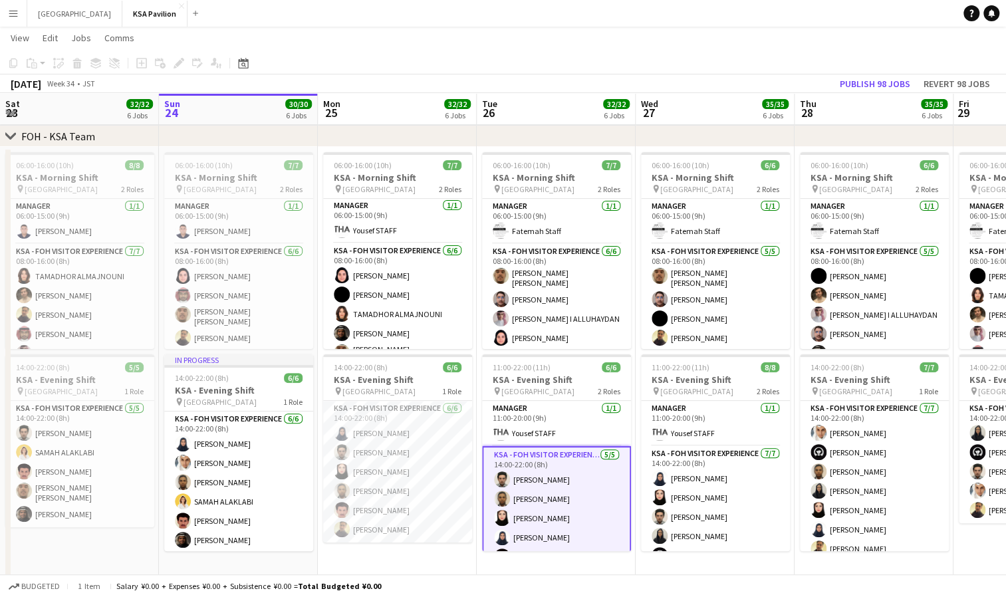
click at [10, 11] on app-icon "Menu" at bounding box center [13, 13] width 11 height 11
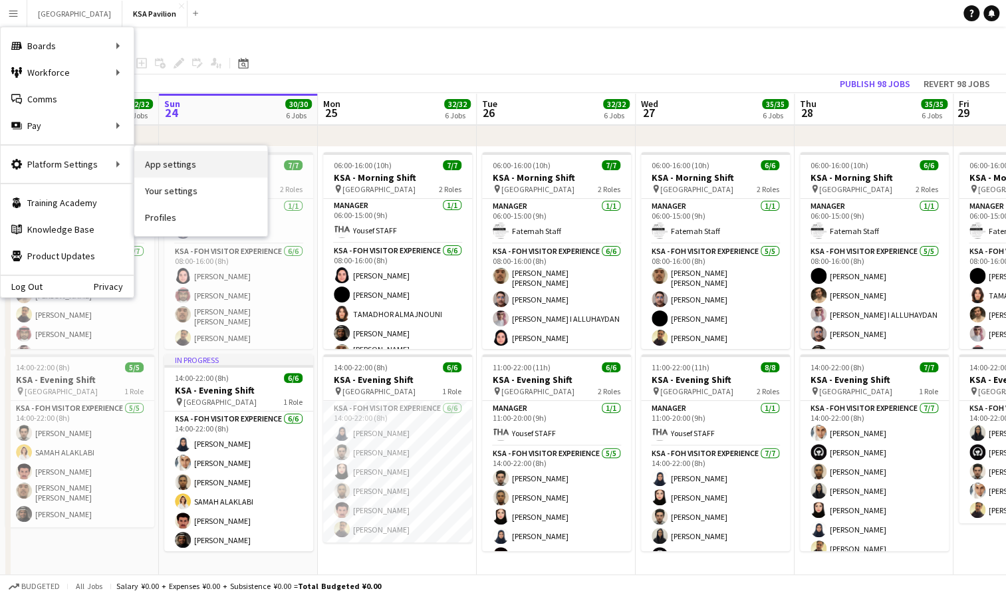
click at [165, 169] on link "App settings" at bounding box center [200, 164] width 133 height 27
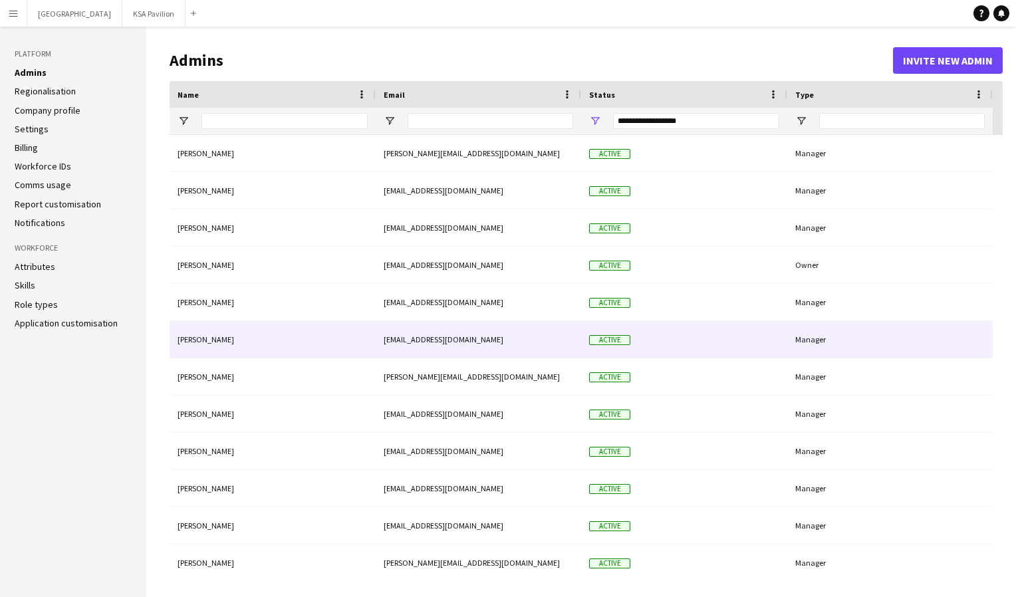
click at [223, 345] on div "[PERSON_NAME]" at bounding box center [273, 339] width 206 height 37
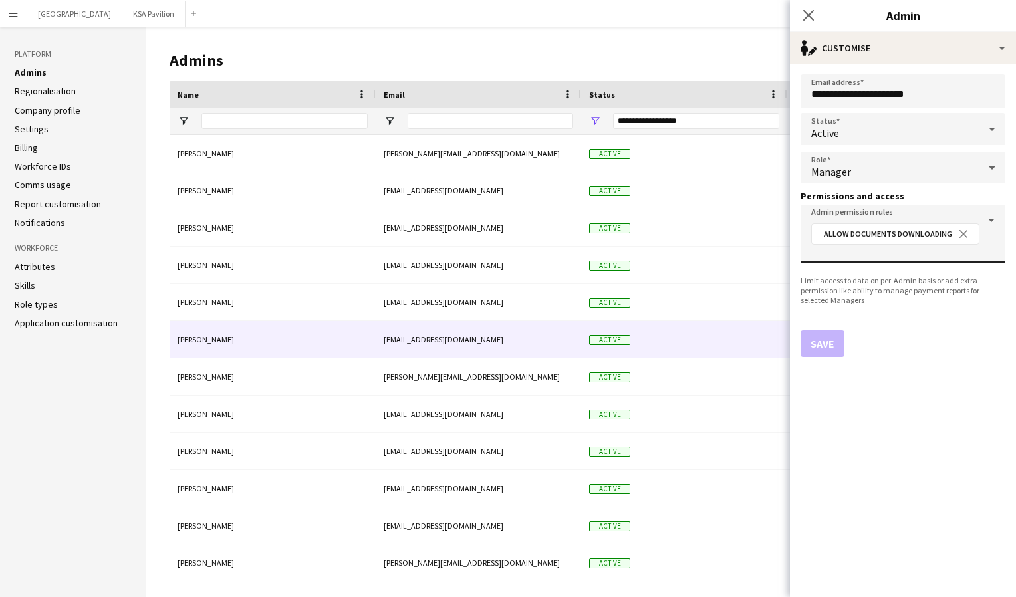
click at [986, 219] on div "Admin permission rules Allow Documents Downloading close" at bounding box center [903, 234] width 184 height 58
click at [989, 219] on div "Admin permission rules Allow Documents Downloading close" at bounding box center [903, 234] width 184 height 58
click at [990, 219] on div "Admin permission rules Allow Documents Downloading close" at bounding box center [903, 234] width 184 height 58
click at [976, 254] on input "Admin permission rules" at bounding box center [903, 252] width 184 height 10
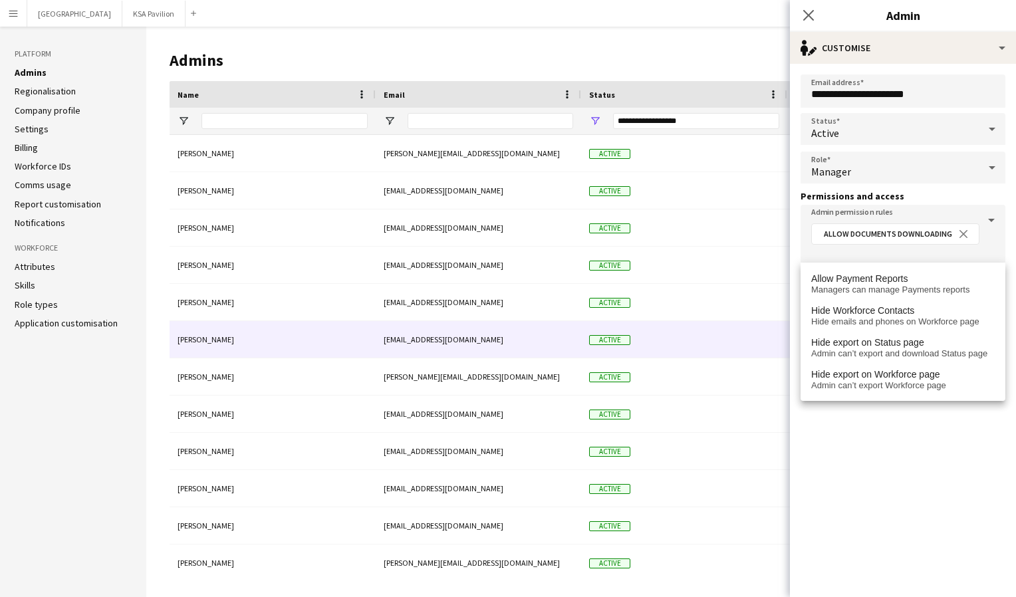
click at [854, 421] on form "**********" at bounding box center [903, 330] width 226 height 533
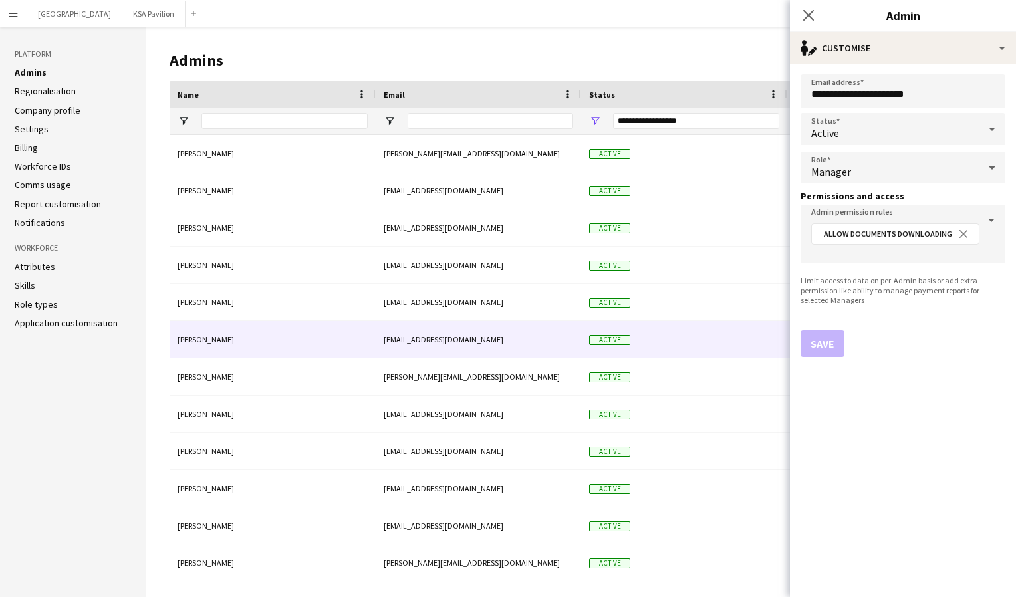
click at [877, 169] on div "Manager" at bounding box center [890, 168] width 178 height 32
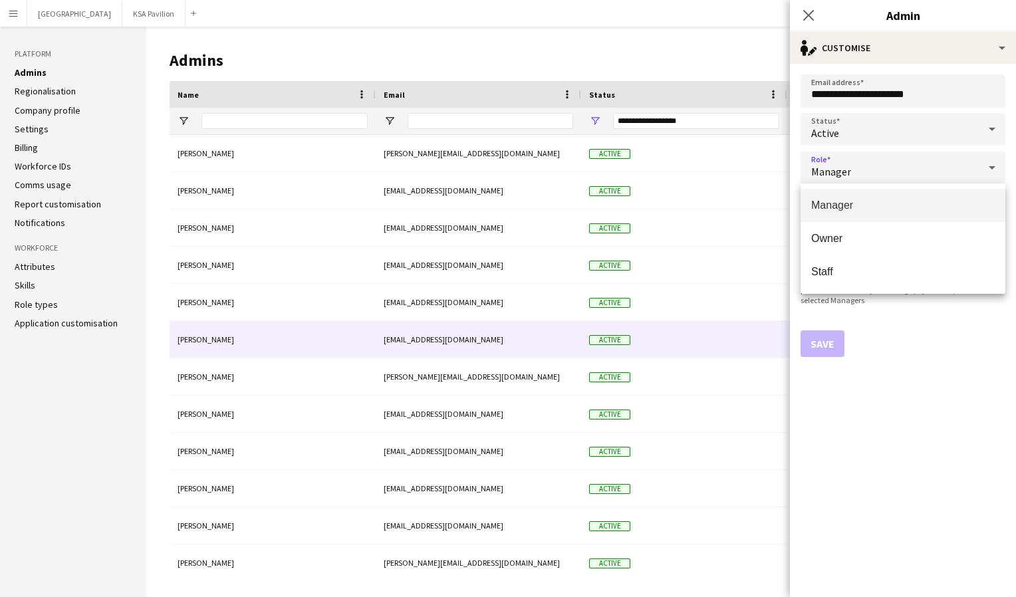
click at [809, 10] on div at bounding box center [508, 298] width 1016 height 597
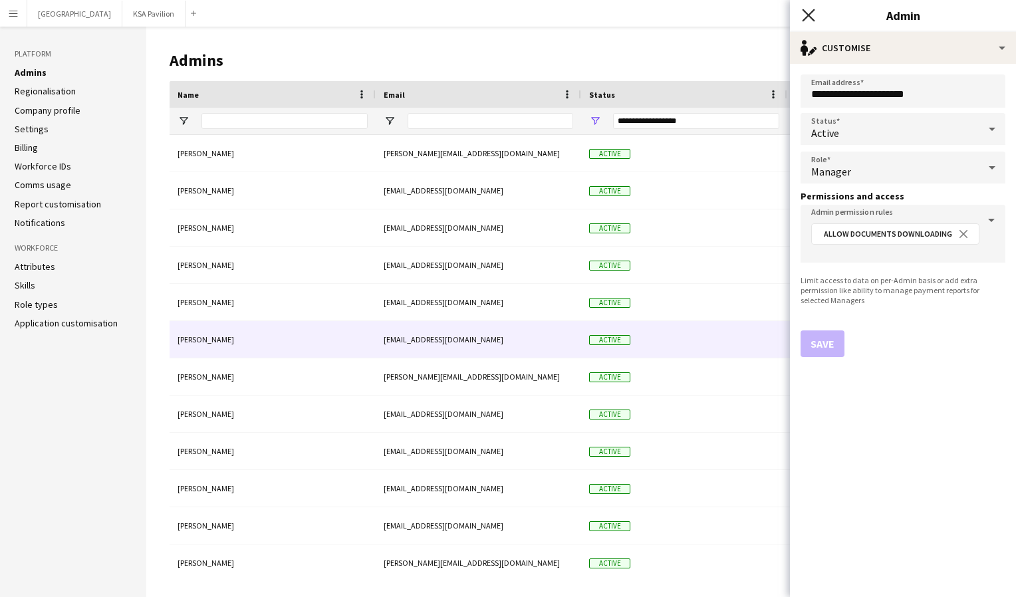
click at [811, 13] on icon at bounding box center [808, 15] width 13 height 13
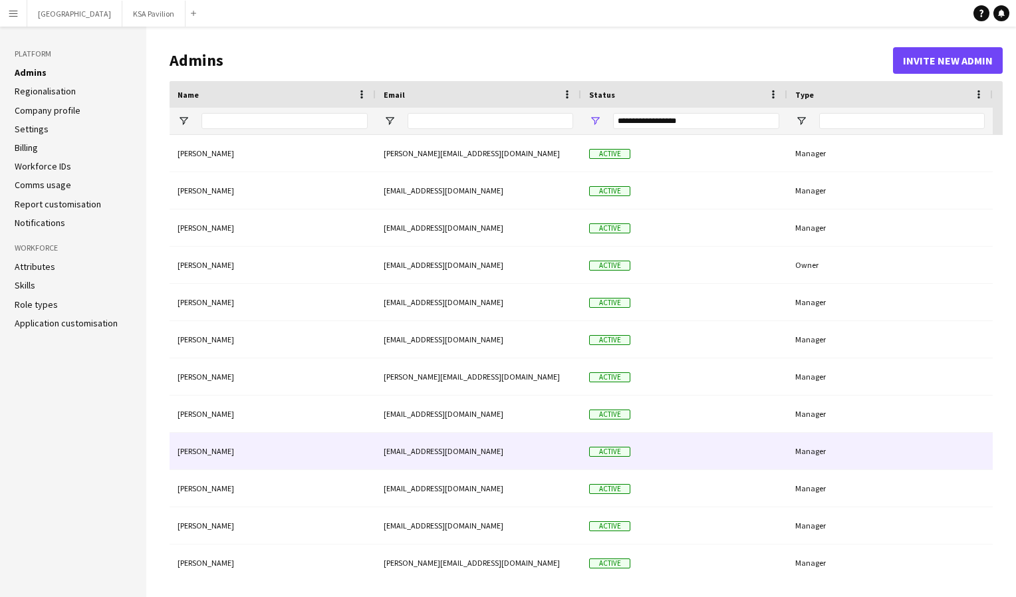
click at [219, 458] on div "[PERSON_NAME]" at bounding box center [273, 451] width 206 height 37
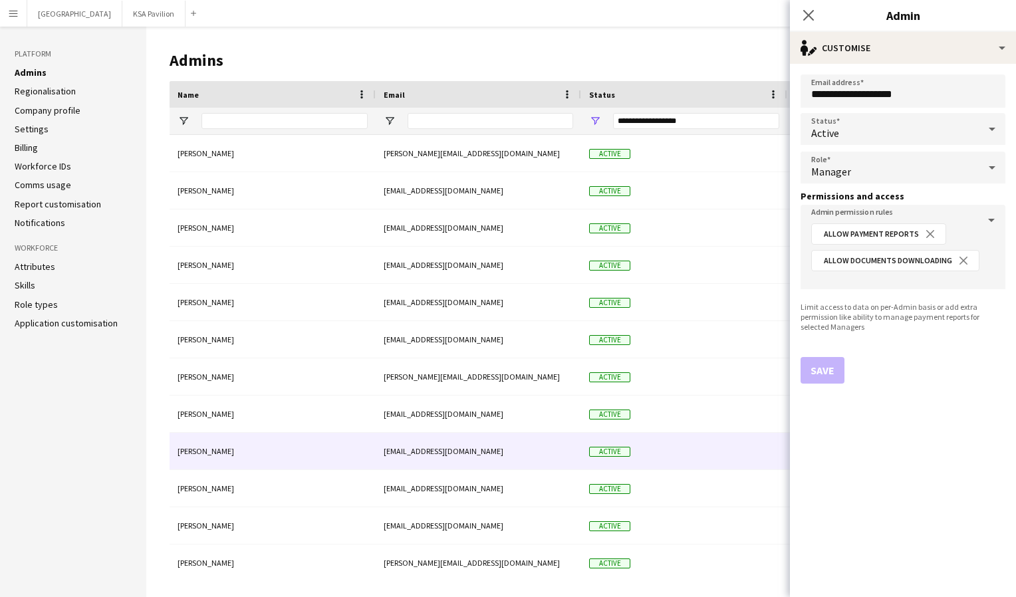
click at [879, 172] on div "Manager" at bounding box center [890, 168] width 178 height 32
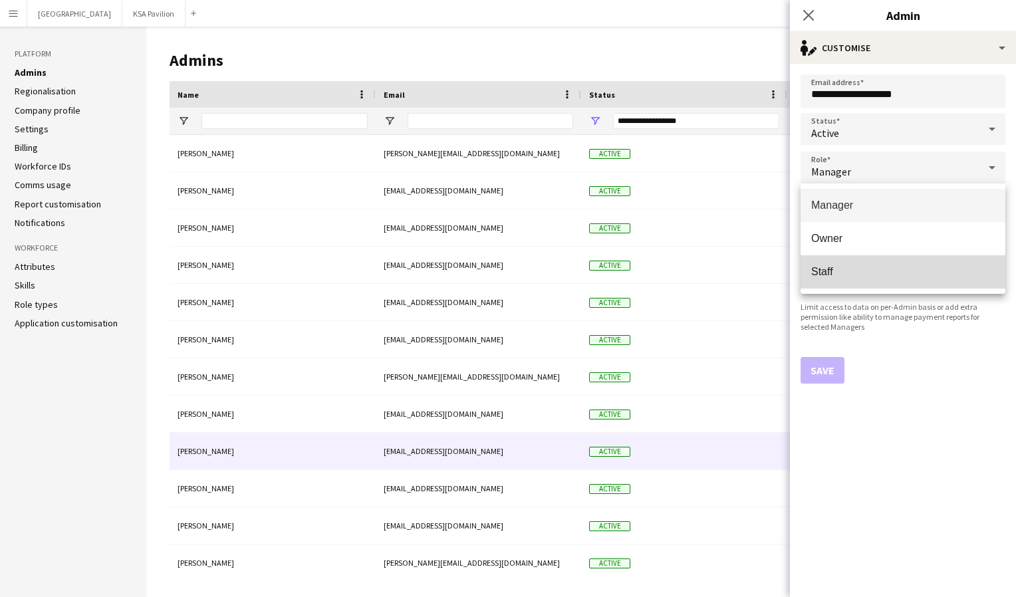
click at [843, 268] on span "Staff" at bounding box center [903, 271] width 184 height 13
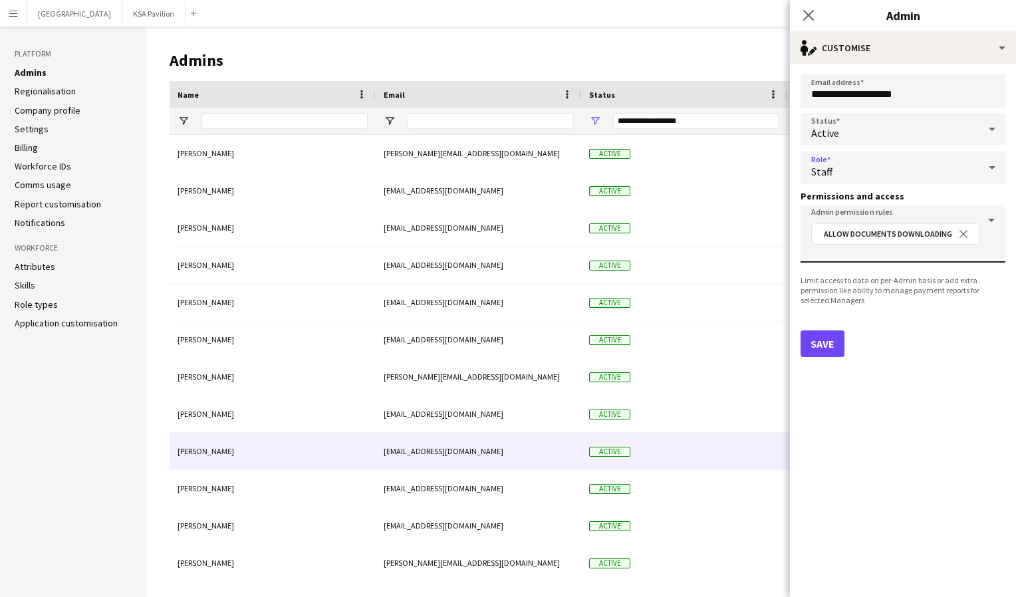
click at [939, 254] on input "Admin permission rules" at bounding box center [903, 252] width 184 height 10
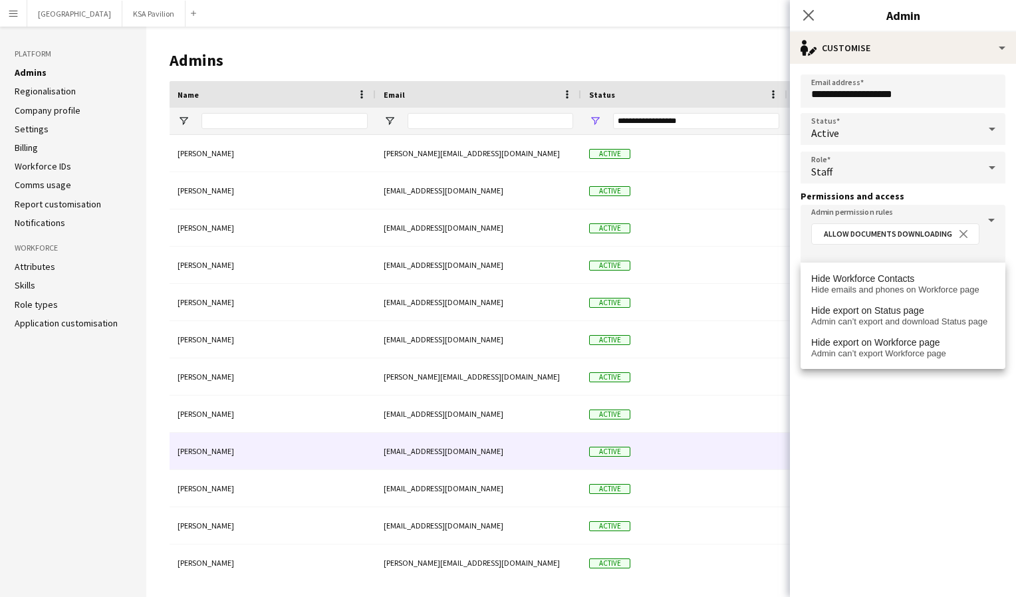
click at [912, 435] on form "**********" at bounding box center [903, 330] width 226 height 533
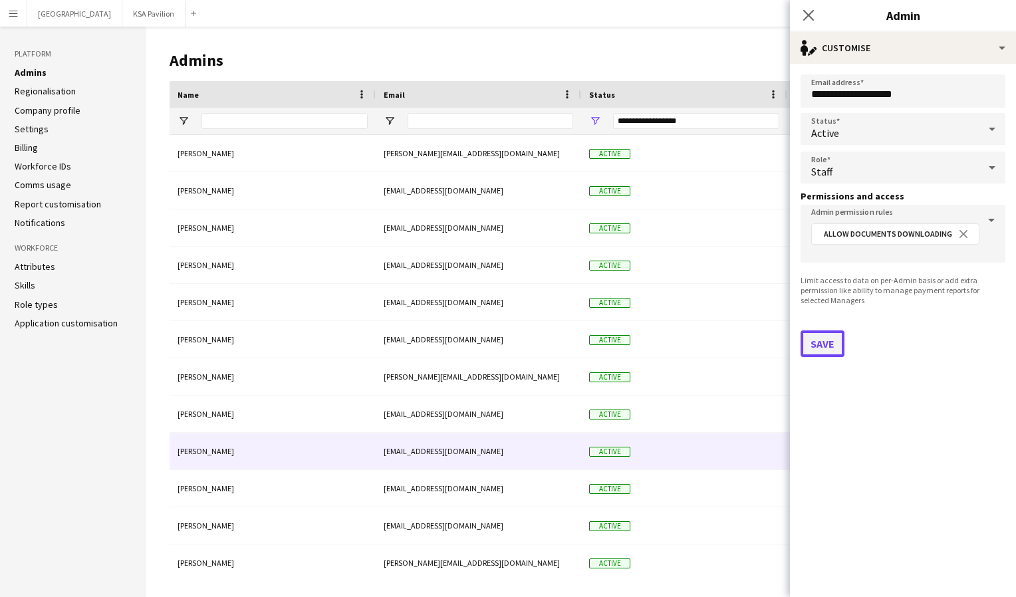
click at [826, 344] on button "Save" at bounding box center [823, 344] width 44 height 27
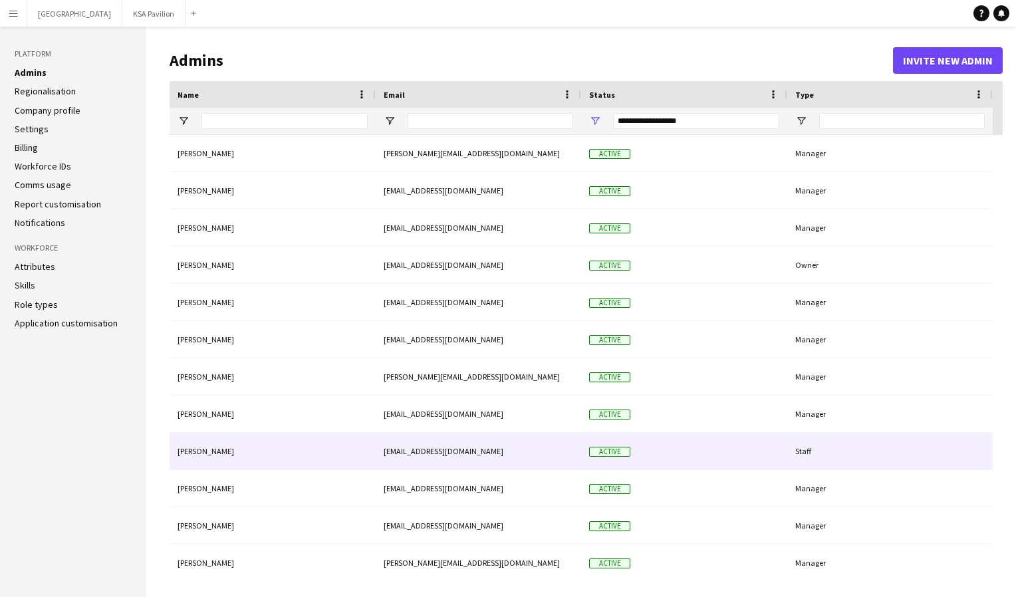
click at [801, 453] on div "Staff" at bounding box center [890, 451] width 206 height 37
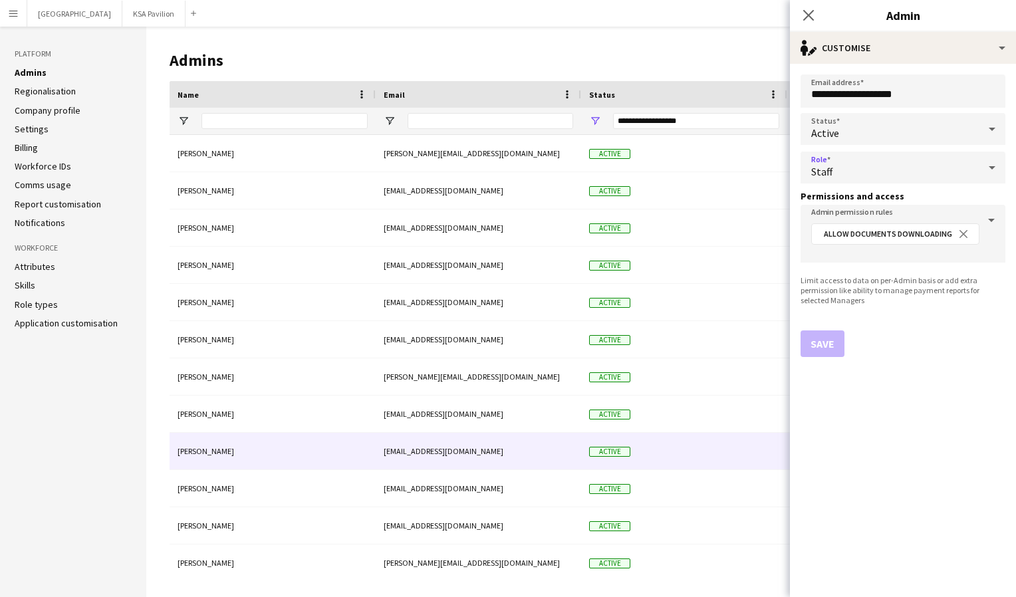
click at [889, 175] on div "Staff" at bounding box center [890, 168] width 178 height 32
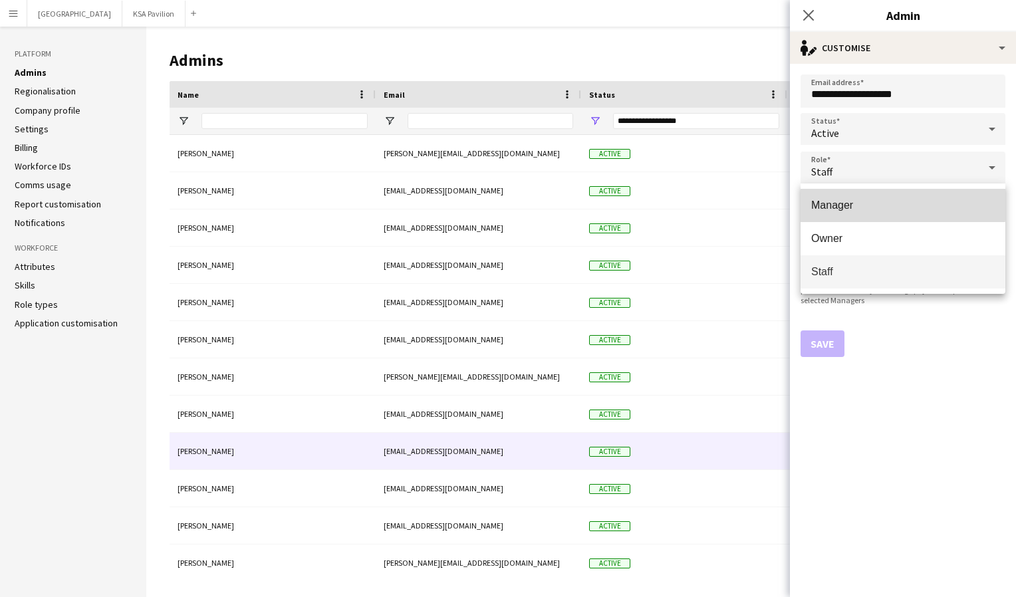
click at [874, 202] on span "Manager" at bounding box center [903, 205] width 184 height 13
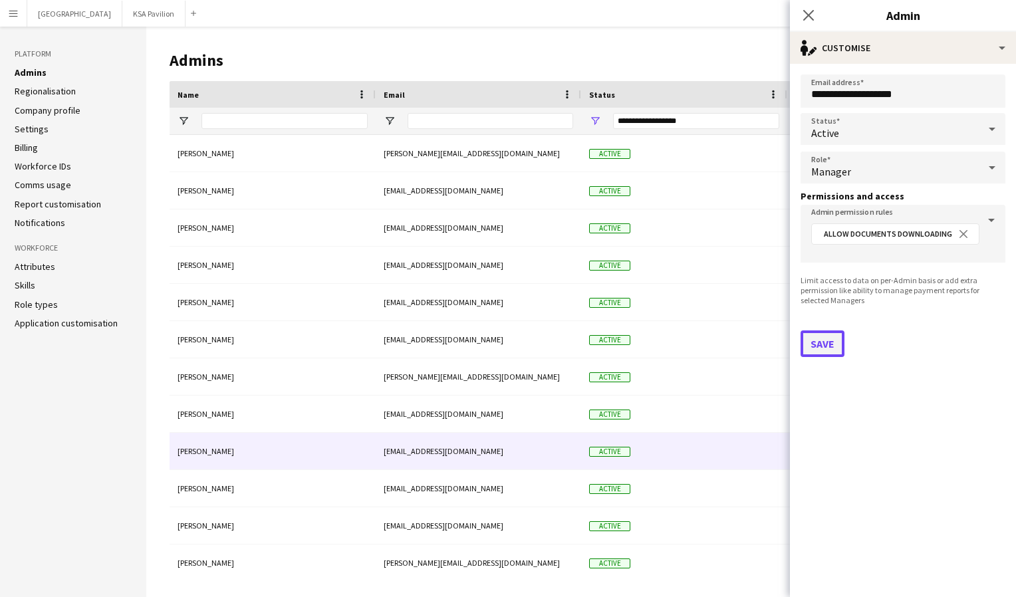
click at [825, 348] on button "Save" at bounding box center [823, 344] width 44 height 27
